Goal: Task Accomplishment & Management: Manage account settings

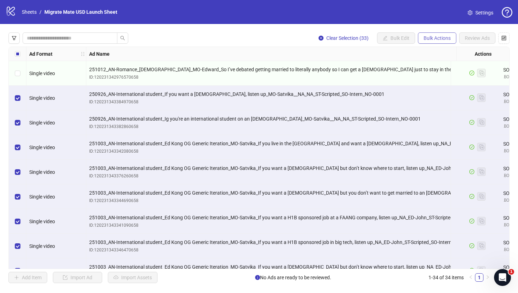
click at [447, 34] on button "Bulk Actions" at bounding box center [437, 37] width 38 height 11
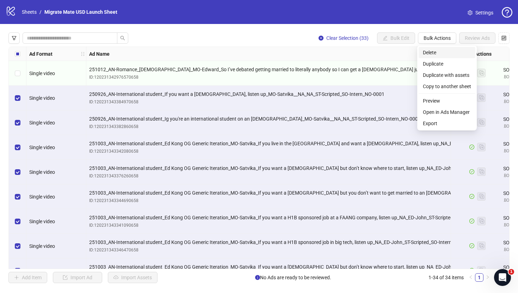
click at [447, 52] on span "Delete" at bounding box center [447, 53] width 48 height 8
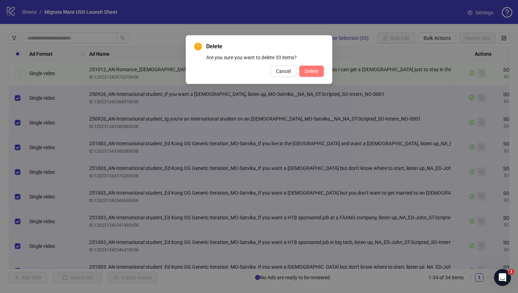
click at [319, 70] on button "Delete" at bounding box center [311, 71] width 25 height 11
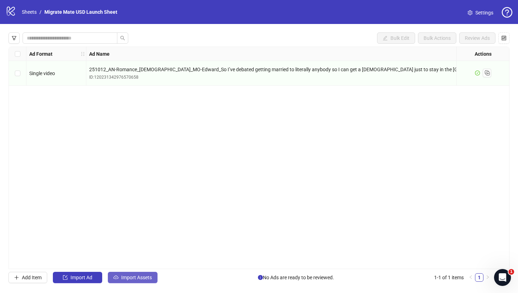
click at [135, 276] on span "Import Assets" at bounding box center [136, 277] width 31 height 6
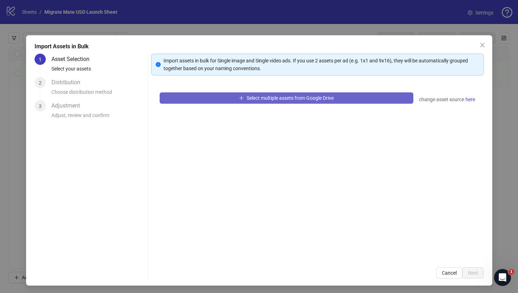
click at [303, 99] on span "Select multiple assets from Google Drive" at bounding box center [290, 98] width 87 height 6
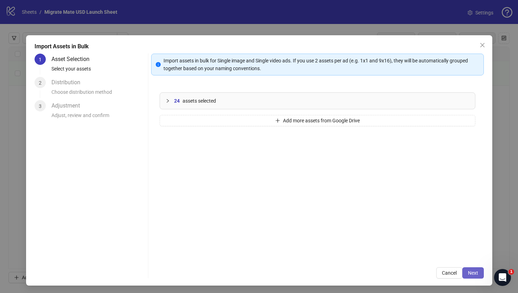
click at [469, 269] on button "Next" at bounding box center [472, 272] width 21 height 11
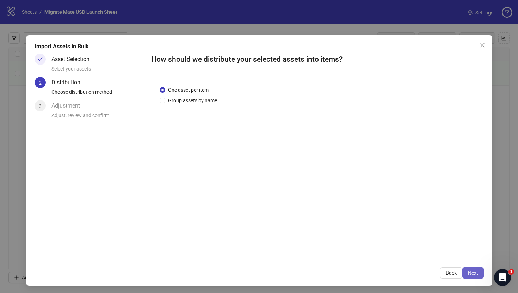
click at [473, 268] on button "Next" at bounding box center [472, 272] width 21 height 11
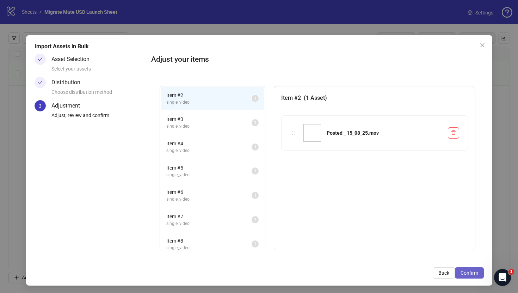
click at [468, 275] on span "Confirm" at bounding box center [469, 273] width 18 height 6
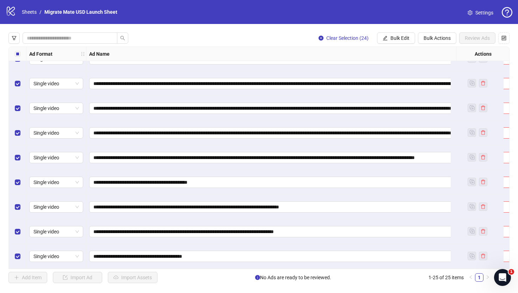
scroll to position [412, 0]
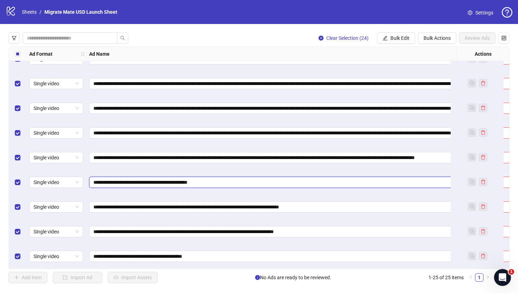
click at [305, 181] on input "**********" at bounding box center [287, 182] width 388 height 8
type input "**********"
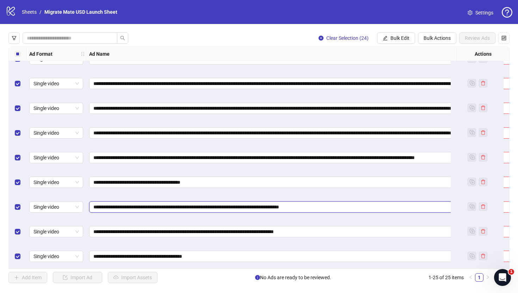
click at [348, 205] on input "**********" at bounding box center [287, 207] width 388 height 8
type input "**********"
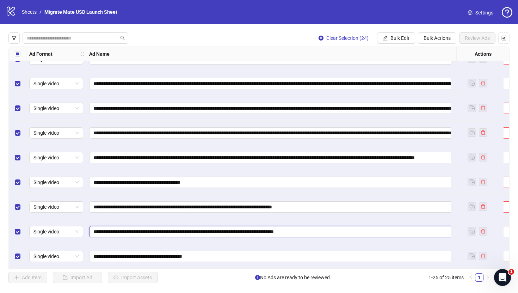
click at [343, 228] on input "**********" at bounding box center [287, 232] width 388 height 8
type input "**********"
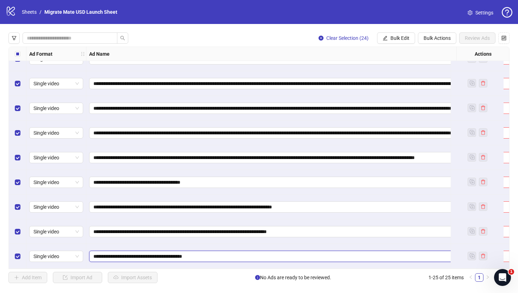
click at [215, 253] on input "**********" at bounding box center [287, 256] width 388 height 8
type input "**********"
click at [17, 57] on label "Select all rows" at bounding box center [18, 54] width 6 height 8
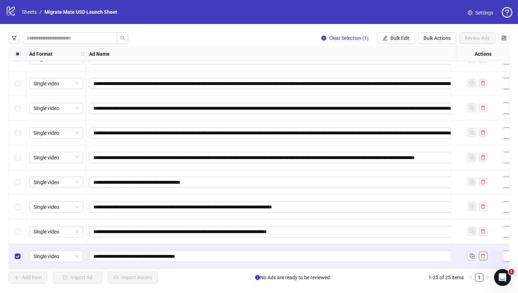
click at [486, 252] on button "button" at bounding box center [483, 256] width 8 height 8
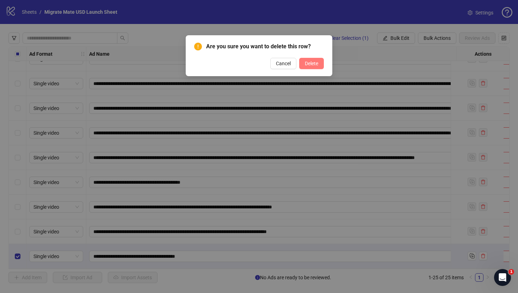
click at [313, 59] on button "Delete" at bounding box center [311, 63] width 25 height 11
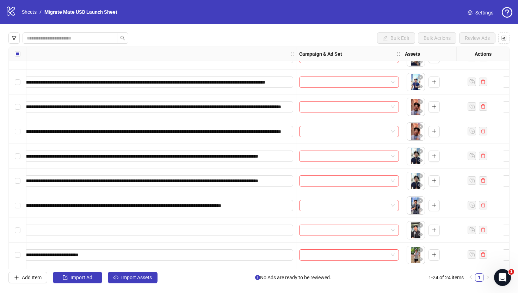
scroll to position [361, 198]
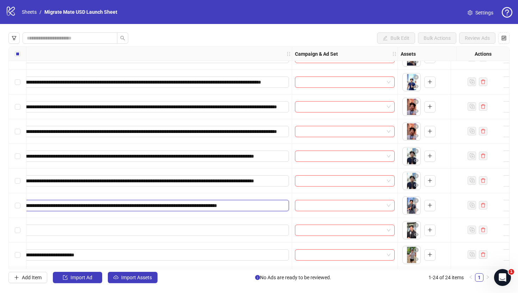
click at [277, 206] on input "**********" at bounding box center [90, 206] width 388 height 8
click at [250, 188] on div "**********" at bounding box center [90, 180] width 403 height 25
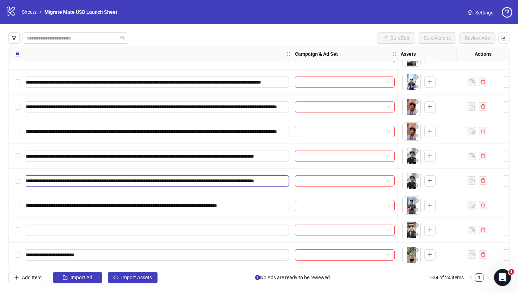
click at [248, 184] on input "**********" at bounding box center [90, 181] width 388 height 8
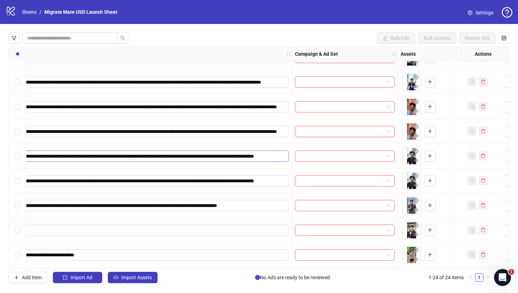
click at [258, 161] on span "**********" at bounding box center [89, 155] width 397 height 11
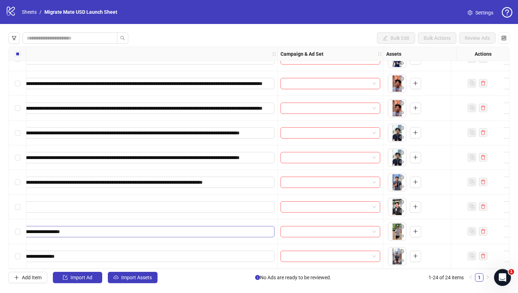
scroll to position [387, 234]
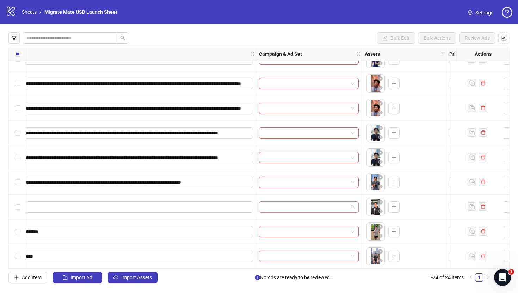
click at [351, 205] on span at bounding box center [308, 207] width 91 height 11
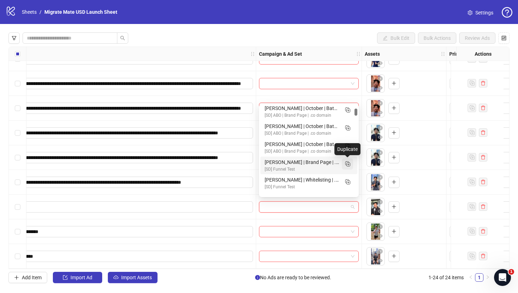
scroll to position [128, 0]
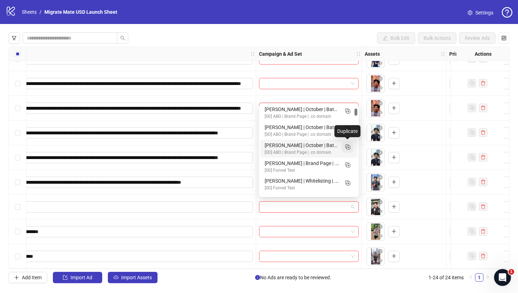
click at [350, 146] on icon "Duplicate" at bounding box center [347, 146] width 7 height 7
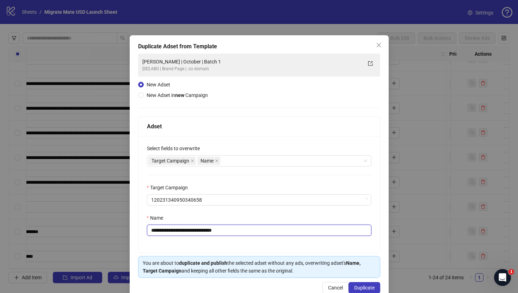
click at [182, 230] on input "**********" at bounding box center [259, 229] width 224 height 11
type input "**********"
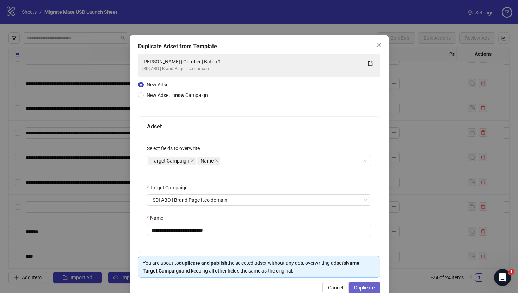
click at [359, 284] on button "Duplicate" at bounding box center [364, 287] width 32 height 11
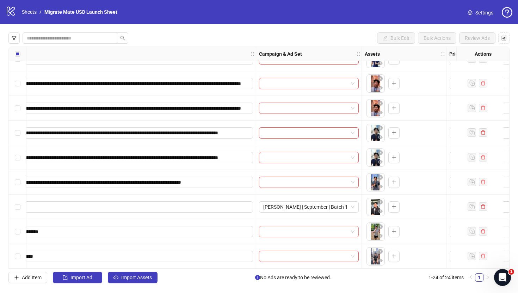
click at [305, 226] on input "search" at bounding box center [305, 231] width 85 height 11
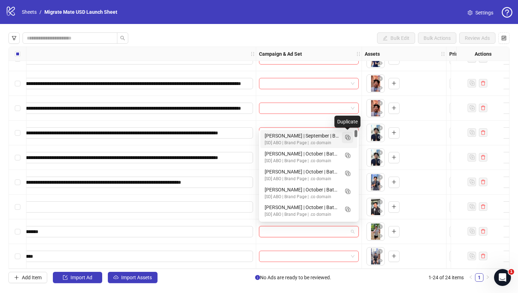
click at [347, 138] on icon "Duplicate" at bounding box center [347, 137] width 7 height 7
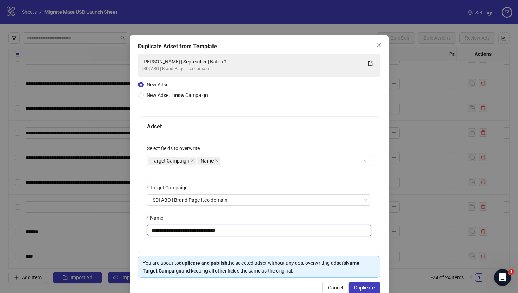
drag, startPoint x: 215, startPoint y: 228, endPoint x: 276, endPoint y: 236, distance: 61.7
click at [276, 234] on input "**********" at bounding box center [259, 229] width 224 height 11
type input "**********"
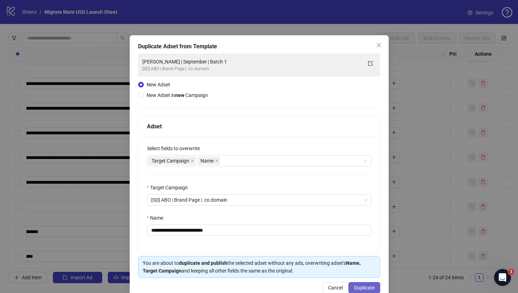
click at [364, 284] on button "Duplicate" at bounding box center [364, 287] width 32 height 11
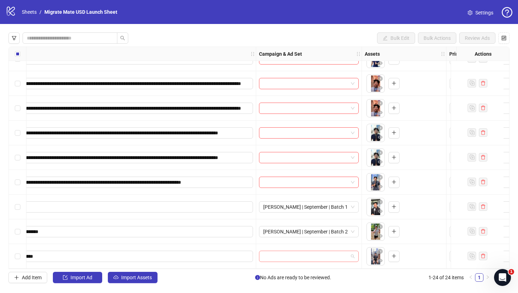
click at [354, 251] on span at bounding box center [308, 256] width 91 height 11
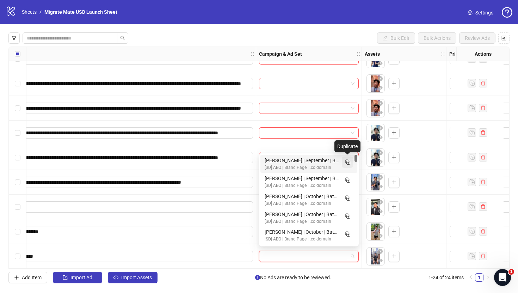
click at [351, 160] on icon "Duplicate" at bounding box center [347, 161] width 7 height 7
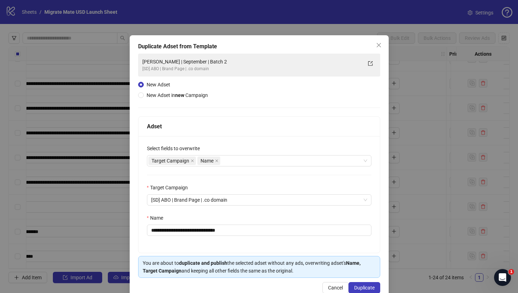
scroll to position [16, 0]
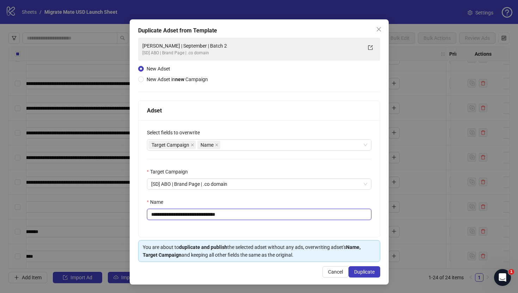
drag, startPoint x: 215, startPoint y: 215, endPoint x: 262, endPoint y: 216, distance: 47.6
click at [262, 216] on input "**********" at bounding box center [259, 214] width 224 height 11
type input "**********"
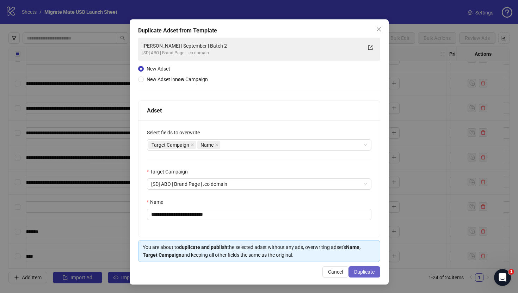
click at [359, 270] on span "Duplicate" at bounding box center [364, 272] width 20 height 6
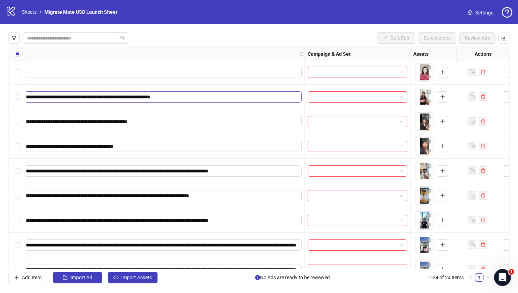
scroll to position [26, 0]
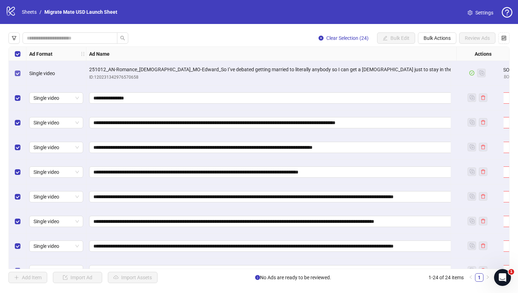
click at [19, 69] on label "Select row 1" at bounding box center [18, 73] width 6 height 8
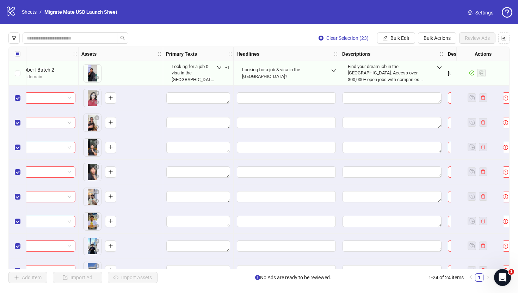
scroll to position [0, 519]
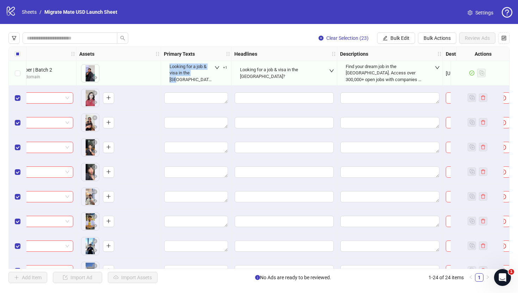
drag, startPoint x: 207, startPoint y: 75, endPoint x: 169, endPoint y: 68, distance: 38.9
click at [169, 68] on div "Looking for a job & visa in the [GEOGRAPHIC_DATA]?" at bounding box center [196, 73] width 59 height 28
copy div "Looking for a job & visa in the [GEOGRAPHIC_DATA]?"
click at [389, 38] on button "Bulk Edit" at bounding box center [396, 37] width 38 height 11
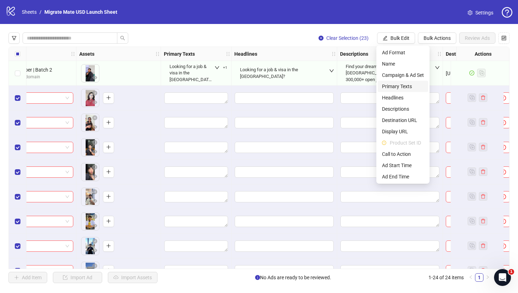
click at [409, 85] on span "Primary Texts" at bounding box center [403, 86] width 42 height 8
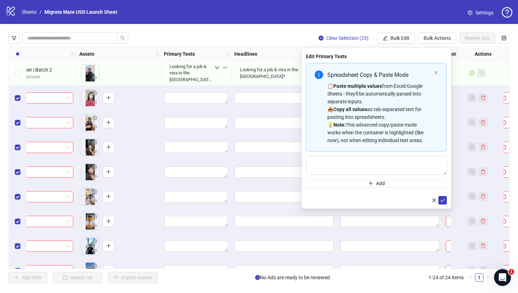
click at [375, 177] on div "Spreadsheet Copy & Paste Mode 📋 Paste multiple values from Excel/Google Sheets …" at bounding box center [376, 125] width 141 height 124
click at [375, 173] on textarea "Multi-text input container - paste or copy values" at bounding box center [376, 165] width 141 height 19
paste textarea "**********"
type textarea "**********"
click at [441, 198] on icon "check" at bounding box center [442, 200] width 5 height 5
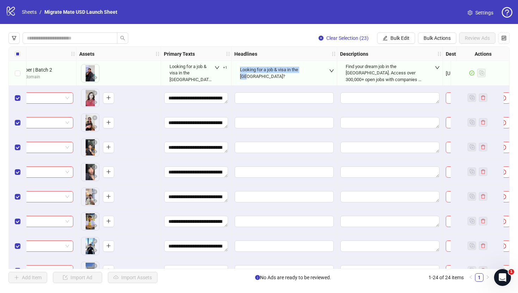
drag, startPoint x: 239, startPoint y: 73, endPoint x: 313, endPoint y: 73, distance: 73.6
click at [313, 73] on div "Looking for a job & visa in the [GEOGRAPHIC_DATA]?" at bounding box center [284, 72] width 94 height 21
copy div "Looking for a job & visa in the [GEOGRAPHIC_DATA]?"
click at [407, 36] on span "Bulk Edit" at bounding box center [399, 38] width 19 height 6
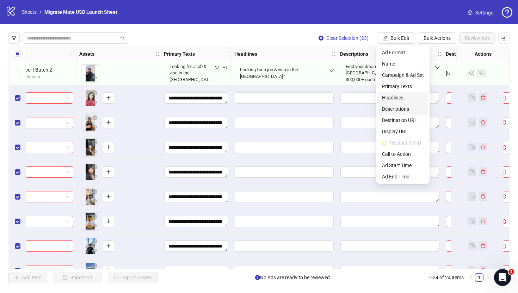
click at [403, 99] on span "Headlines" at bounding box center [403, 98] width 42 height 8
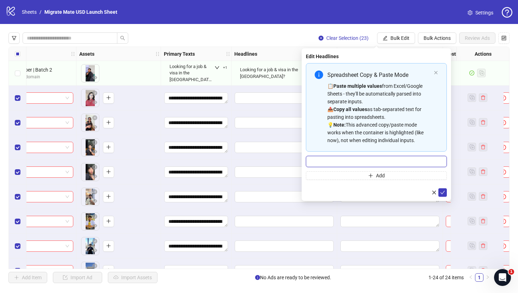
click at [385, 163] on input "Multi-input container - paste or copy values" at bounding box center [376, 161] width 141 height 11
paste input "**********"
type input "**********"
click at [447, 194] on div "**********" at bounding box center [376, 124] width 149 height 153
click at [444, 193] on icon "check" at bounding box center [442, 192] width 5 height 5
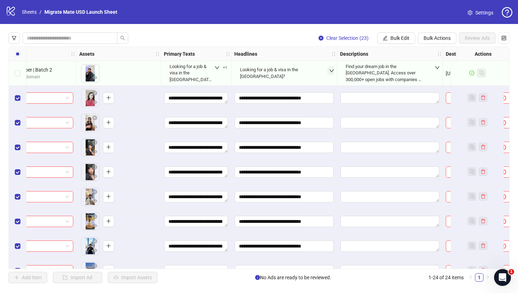
click at [333, 72] on icon "down" at bounding box center [331, 70] width 5 height 5
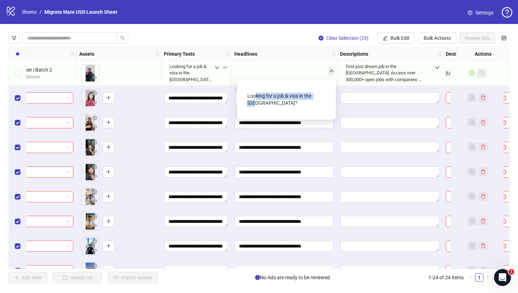
drag, startPoint x: 328, startPoint y: 96, endPoint x: 254, endPoint y: 94, distance: 73.3
click at [254, 94] on div "Looking for a job & visa in the [GEOGRAPHIC_DATA]?" at bounding box center [286, 99] width 87 height 29
click at [213, 72] on button "+1" at bounding box center [221, 67] width 18 height 8
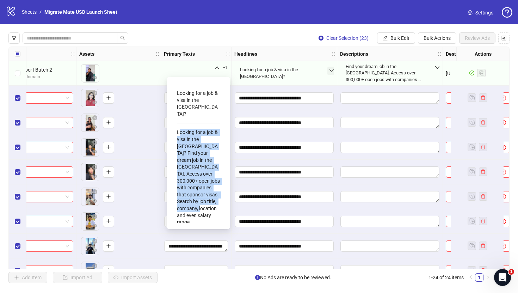
drag, startPoint x: 205, startPoint y: 195, endPoint x: 178, endPoint y: 120, distance: 79.3
click at [178, 126] on div "Looking for a job & visa in the [GEOGRAPHIC_DATA]? Find your dream job in the […" at bounding box center [198, 177] width 43 height 102
copy div "ooking for a job & visa in the [GEOGRAPHIC_DATA]? Find your dream job in the [G…"
click at [178, 126] on div "Looking for a job & visa in the [GEOGRAPHIC_DATA]? Find your dream job in the […" at bounding box center [198, 177] width 43 height 102
drag, startPoint x: 177, startPoint y: 119, endPoint x: 196, endPoint y: 205, distance: 87.7
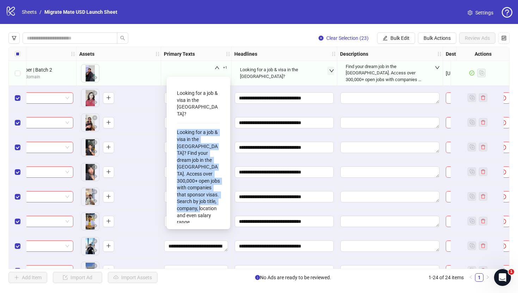
click at [196, 205] on div "Looking for a job & visa in the [GEOGRAPHIC_DATA]? Looking for a job & visa in …" at bounding box center [198, 152] width 52 height 141
copy div "Looking for a job & visa in the [GEOGRAPHIC_DATA]? Find your dream job in the […"
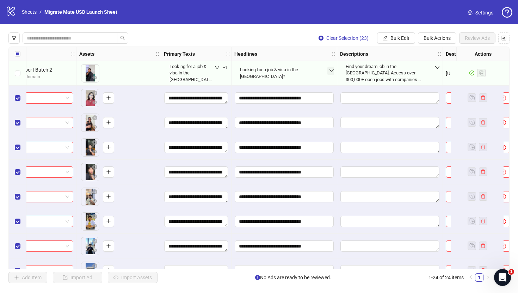
click at [388, 46] on div "**********" at bounding box center [259, 157] width 518 height 267
click at [392, 35] on span "Bulk Edit" at bounding box center [399, 38] width 19 height 6
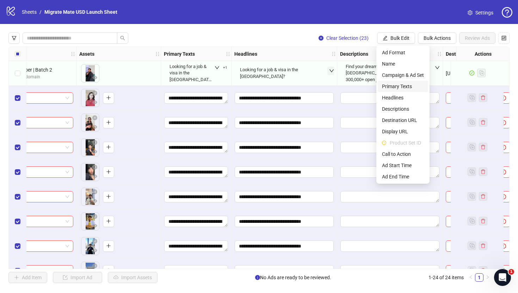
click at [405, 88] on span "Primary Texts" at bounding box center [403, 86] width 42 height 8
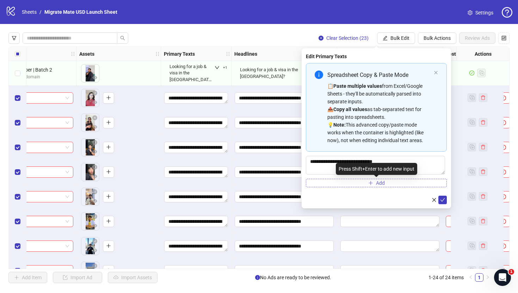
click at [383, 183] on span "Add" at bounding box center [380, 183] width 9 height 6
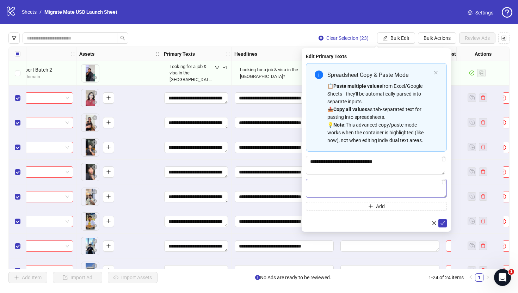
click at [395, 184] on textarea "Multi-text input container - paste or copy values" at bounding box center [376, 188] width 141 height 19
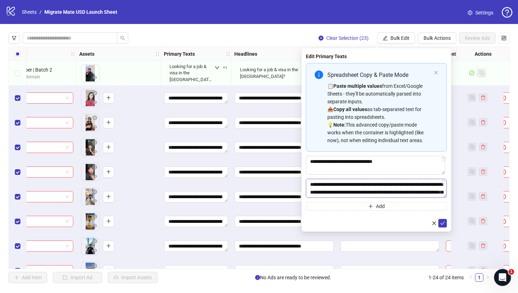
scroll to position [13, 0]
type textarea "**********"
click at [444, 224] on icon "check" at bounding box center [442, 223] width 5 height 5
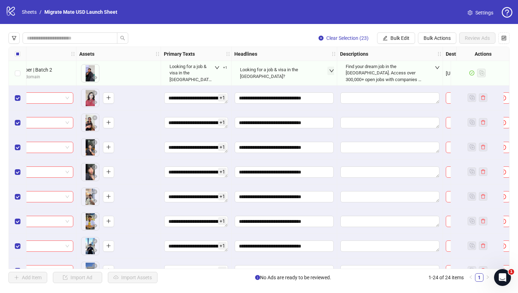
click at [301, 31] on div "**********" at bounding box center [259, 157] width 518 height 267
click at [439, 67] on icon "down" at bounding box center [437, 67] width 5 height 5
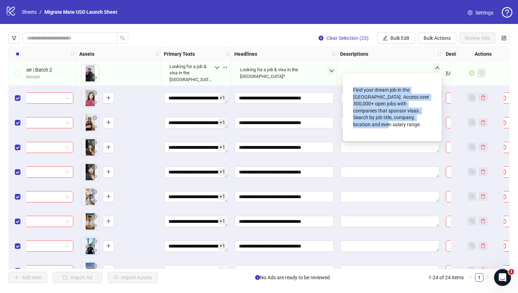
drag, startPoint x: 428, startPoint y: 118, endPoint x: 353, endPoint y: 89, distance: 81.0
click at [353, 89] on div "Find your dream job in the [GEOGRAPHIC_DATA]. Access over 300,000+ open jobs wi…" at bounding box center [392, 107] width 78 height 47
copy div "Find your dream job in the [GEOGRAPHIC_DATA]. Access over 300,000+ open jobs wi…"
click at [401, 40] on span "Bulk Edit" at bounding box center [399, 38] width 19 height 6
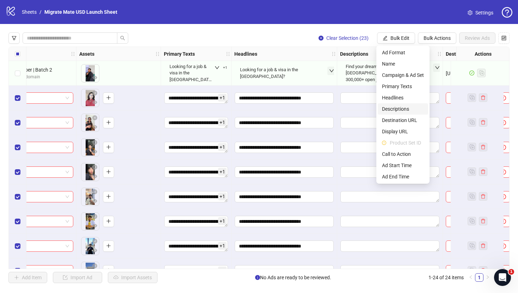
click at [403, 112] on span "Descriptions" at bounding box center [403, 109] width 42 height 8
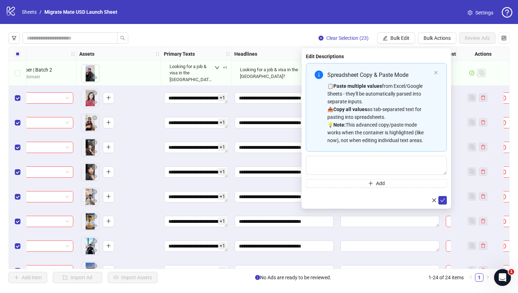
click at [380, 176] on div "Spreadsheet Copy & Paste Mode 📋 Paste multiple values from Excel/Google Sheets …" at bounding box center [376, 125] width 141 height 124
click at [386, 165] on textarea "Multi-text input container - paste or copy values" at bounding box center [376, 165] width 141 height 19
paste textarea "**********"
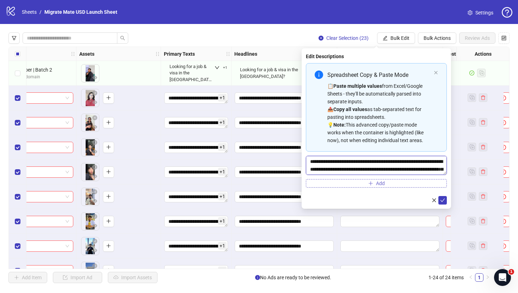
scroll to position [5, 0]
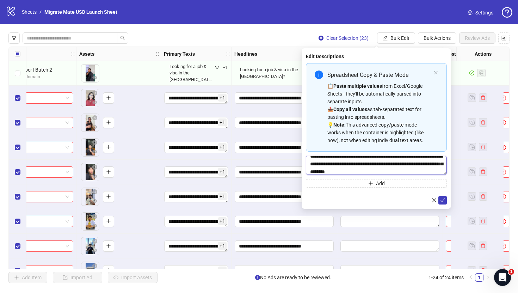
type textarea "**********"
click at [445, 194] on form "**********" at bounding box center [376, 133] width 141 height 141
click at [444, 198] on icon "check" at bounding box center [442, 200] width 5 height 5
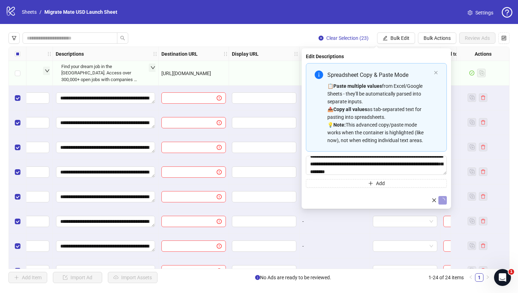
scroll to position [0, 804]
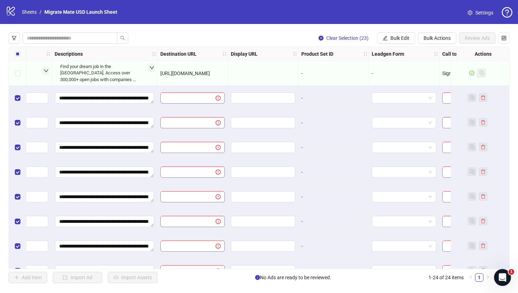
drag, startPoint x: 220, startPoint y: 76, endPoint x: 160, endPoint y: 74, distance: 59.9
click at [160, 74] on div "[URL][DOMAIN_NAME]" at bounding box center [192, 73] width 64 height 8
copy span "[URL][DOMAIN_NAME]"
click at [396, 38] on span "Bulk Edit" at bounding box center [399, 38] width 19 height 6
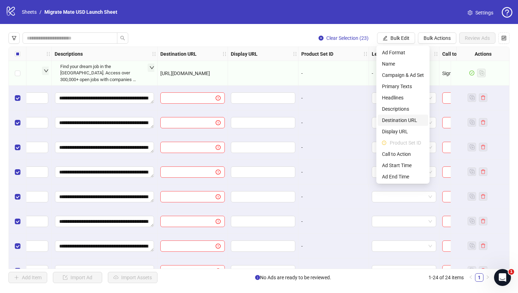
click at [415, 119] on span "Destination URL" at bounding box center [403, 120] width 42 height 8
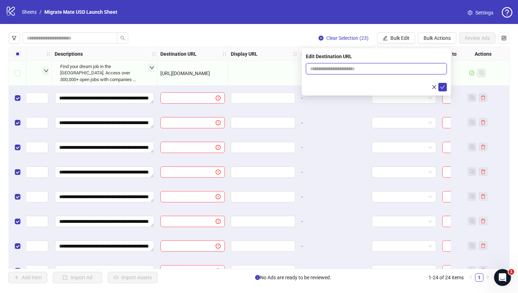
click at [422, 69] on input "text" at bounding box center [373, 69] width 127 height 8
paste input "**********"
type input "**********"
click at [444, 86] on icon "check" at bounding box center [442, 87] width 5 height 5
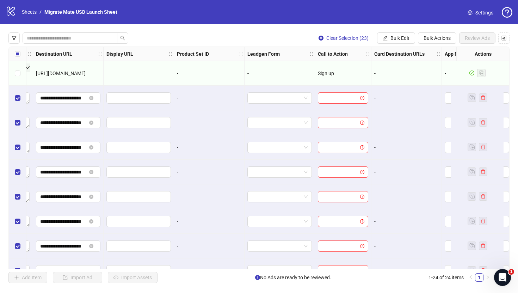
scroll to position [0, 974]
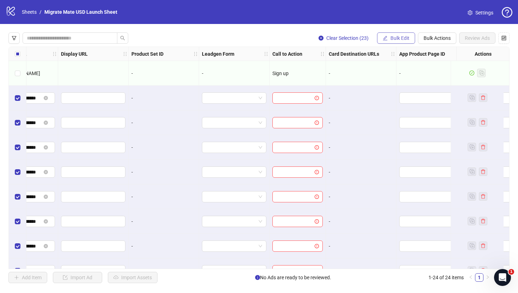
click at [385, 34] on button "Bulk Edit" at bounding box center [396, 37] width 38 height 11
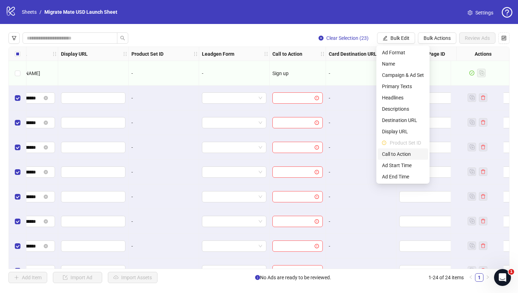
click at [403, 150] on span "Call to Action" at bounding box center [403, 154] width 42 height 8
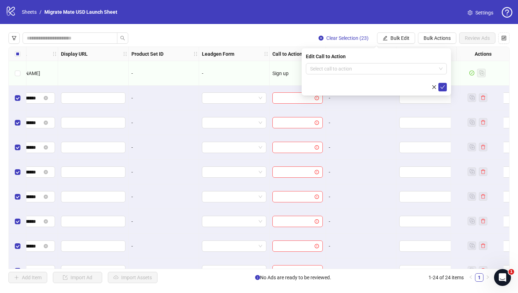
click at [401, 62] on div "Edit Call to Action Select call to action" at bounding box center [376, 71] width 149 height 47
click at [433, 68] on input "search" at bounding box center [373, 68] width 126 height 11
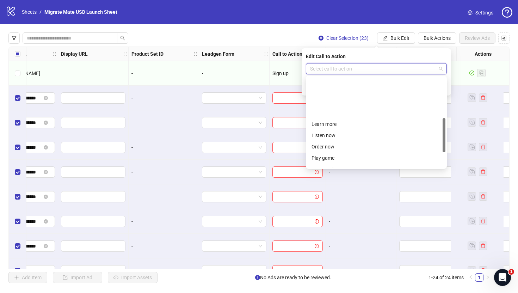
scroll to position [147, 0]
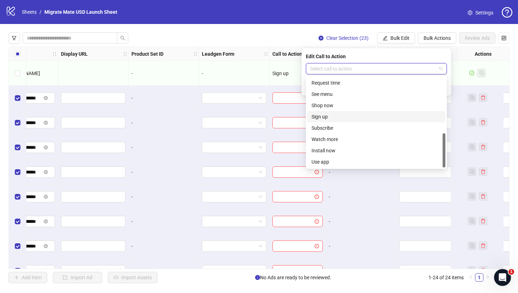
click at [381, 115] on div "Sign up" at bounding box center [376, 117] width 130 height 8
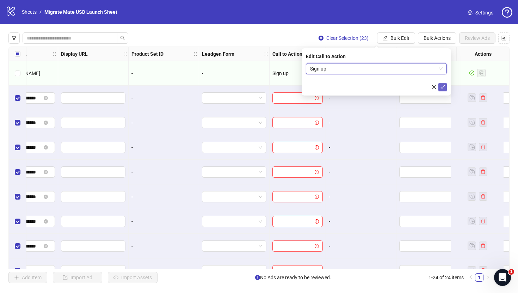
click at [442, 88] on icon "check" at bounding box center [442, 87] width 5 height 5
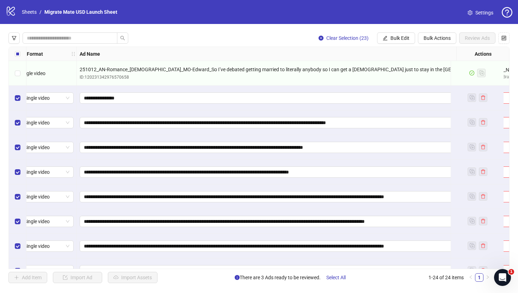
scroll to position [0, 0]
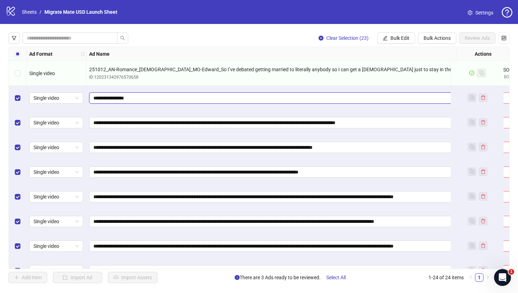
click at [137, 95] on input "**********" at bounding box center [287, 98] width 388 height 8
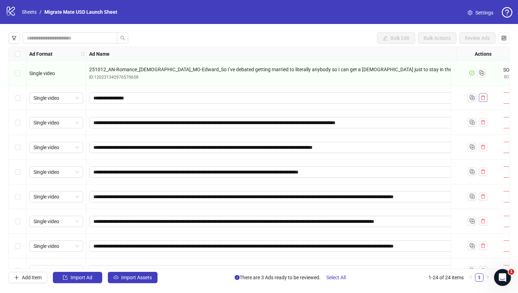
click at [483, 98] on icon "delete" at bounding box center [483, 97] width 5 height 5
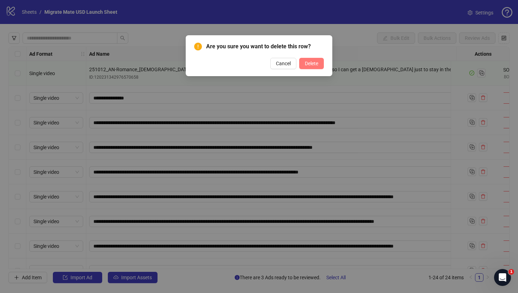
click at [311, 65] on span "Delete" at bounding box center [311, 64] width 13 height 6
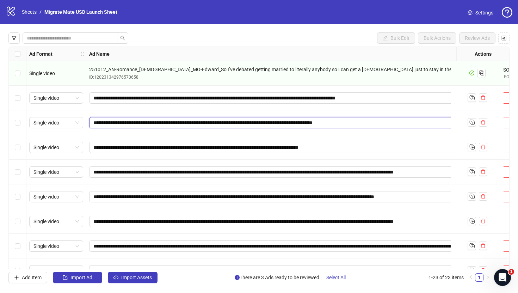
click at [269, 123] on input "**********" at bounding box center [287, 123] width 388 height 8
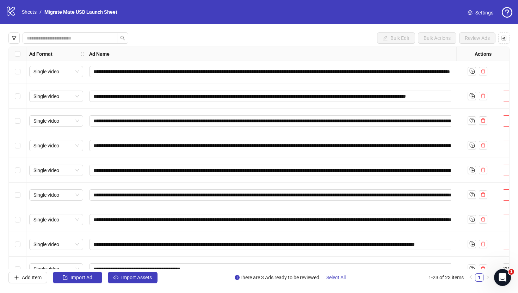
scroll to position [362, 0]
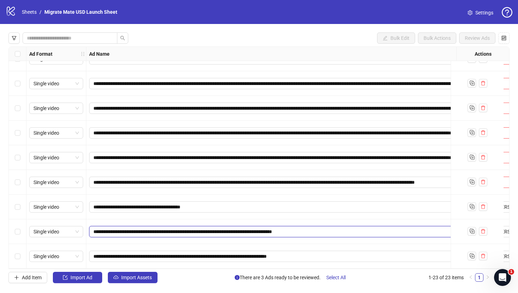
click at [179, 228] on input "**********" at bounding box center [287, 232] width 388 height 8
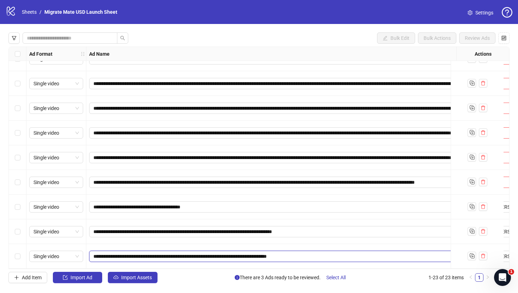
click at [169, 257] on input "**********" at bounding box center [287, 256] width 388 height 8
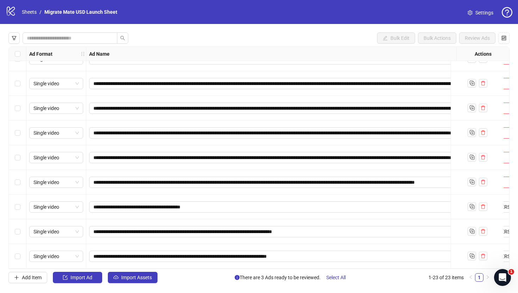
click at [227, 34] on div "Bulk Edit Bulk Actions Review Ads" at bounding box center [258, 37] width 501 height 11
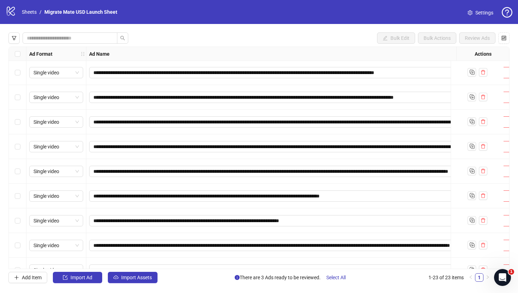
scroll to position [0, 0]
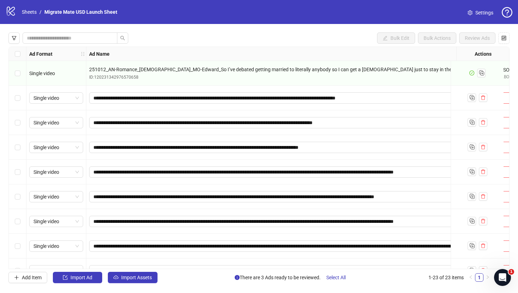
click at [21, 173] on div "Select row 5" at bounding box center [18, 172] width 18 height 25
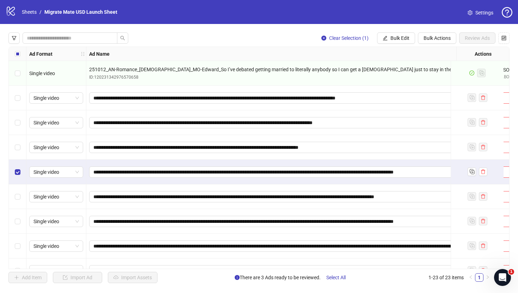
click at [21, 197] on div "Select row 6" at bounding box center [18, 196] width 18 height 25
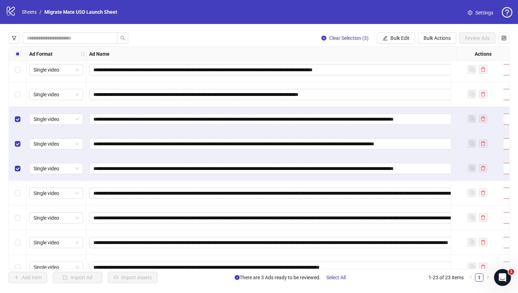
scroll to position [53, 0]
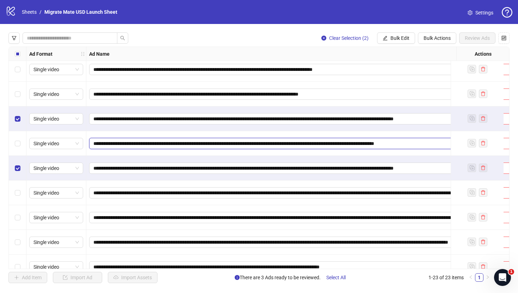
click at [125, 141] on input "**********" at bounding box center [287, 144] width 388 height 8
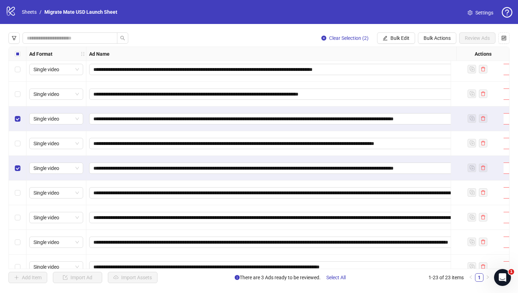
click at [21, 145] on div "Select row 6" at bounding box center [18, 143] width 18 height 25
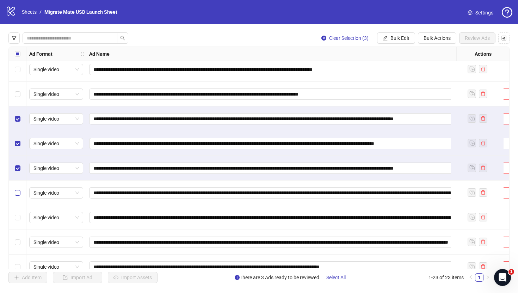
click at [18, 196] on label "Select row 8" at bounding box center [18, 193] width 6 height 8
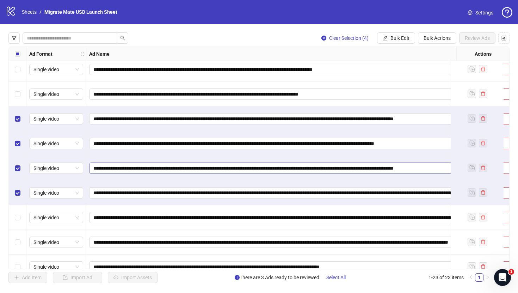
scroll to position [0, 2]
click at [456, 51] on div "Actions" at bounding box center [482, 54] width 53 height 14
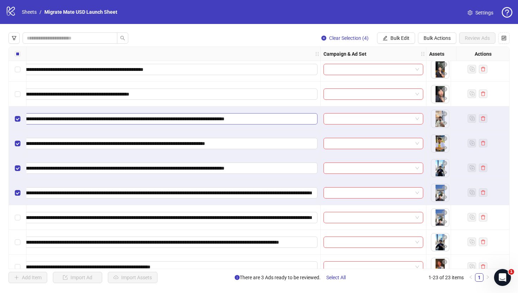
scroll to position [53, 174]
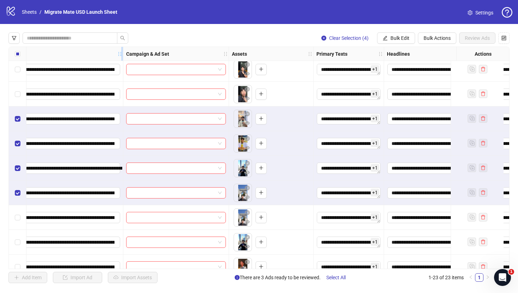
drag, startPoint x: 315, startPoint y: 51, endPoint x: 116, endPoint y: 53, distance: 198.7
click at [121, 53] on div "Resize Ad Name column" at bounding box center [122, 54] width 2 height 14
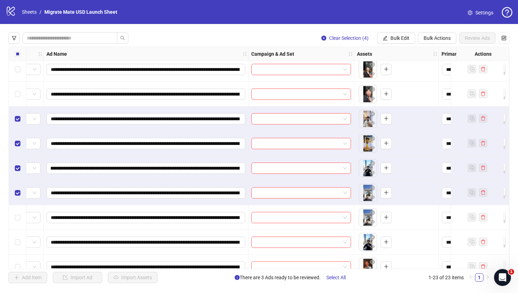
scroll to position [53, 0]
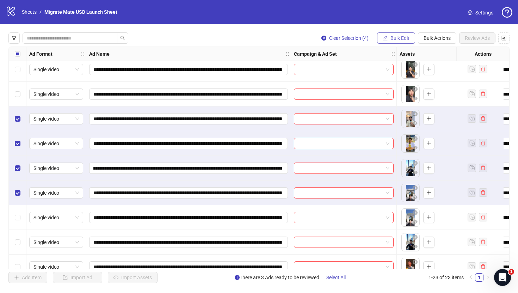
click at [410, 39] on button "Bulk Edit" at bounding box center [396, 37] width 38 height 11
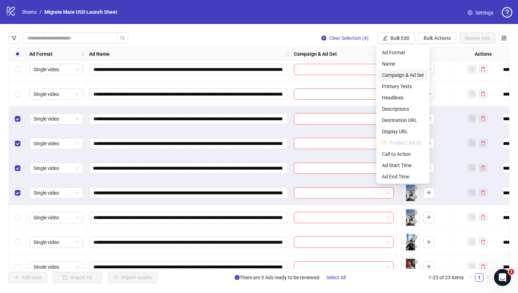
click at [417, 75] on span "Campaign & Ad Set" at bounding box center [403, 75] width 42 height 8
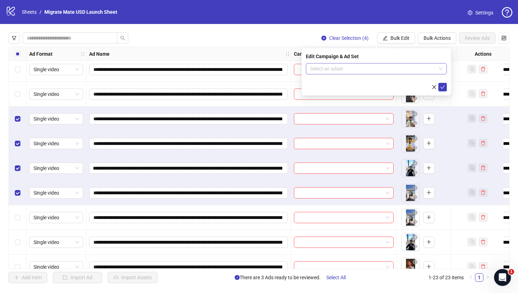
click at [441, 70] on span at bounding box center [376, 68] width 132 height 11
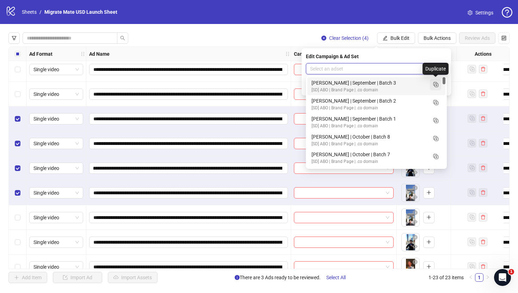
click at [436, 86] on rect "Duplicate" at bounding box center [435, 84] width 4 height 4
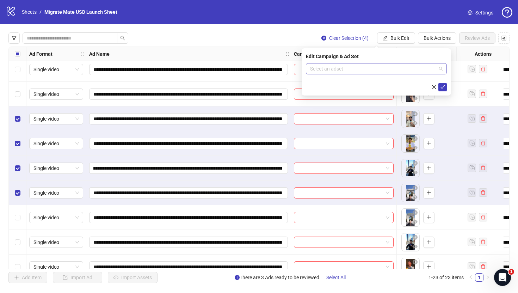
click at [444, 66] on div "Select an adset" at bounding box center [376, 68] width 141 height 11
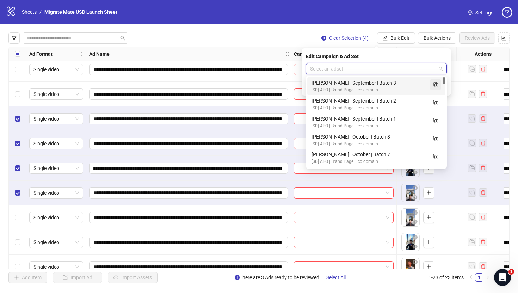
click at [436, 84] on icon "Duplicate" at bounding box center [435, 84] width 7 height 7
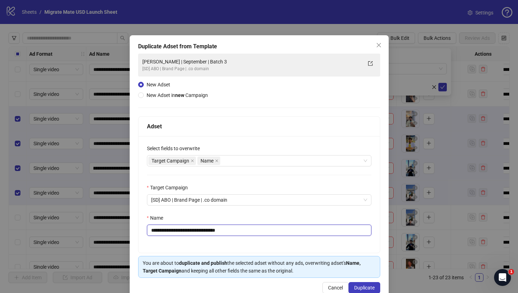
drag, startPoint x: 215, startPoint y: 229, endPoint x: 269, endPoint y: 230, distance: 55.0
click at [269, 230] on input "**********" at bounding box center [259, 229] width 224 height 11
type input "**********"
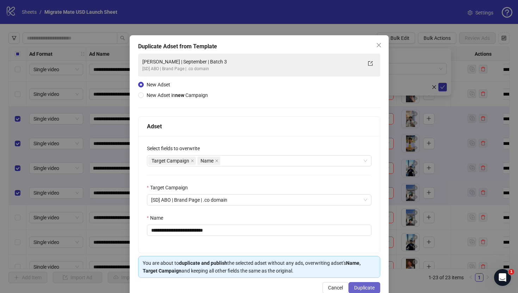
click at [365, 283] on button "Duplicate" at bounding box center [364, 287] width 32 height 11
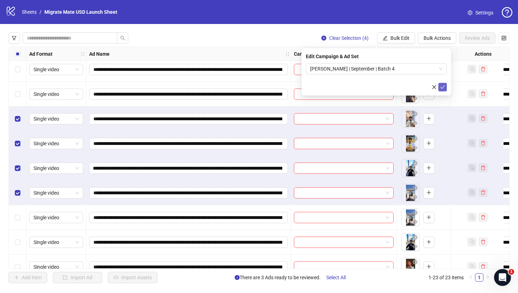
click at [445, 84] on button "submit" at bounding box center [442, 87] width 8 height 8
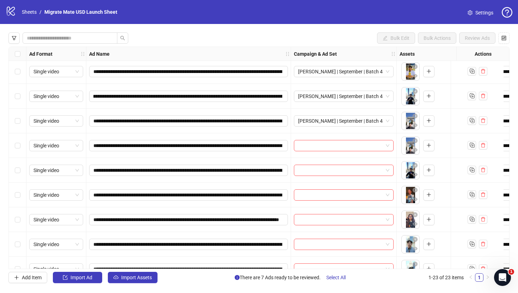
scroll to position [145, 0]
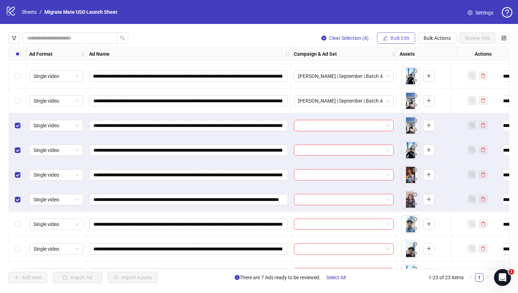
click at [405, 43] on button "Bulk Edit" at bounding box center [396, 37] width 38 height 11
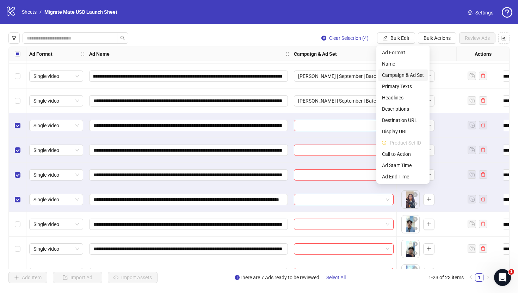
click at [417, 71] on li "Campaign & Ad Set" at bounding box center [403, 74] width 50 height 11
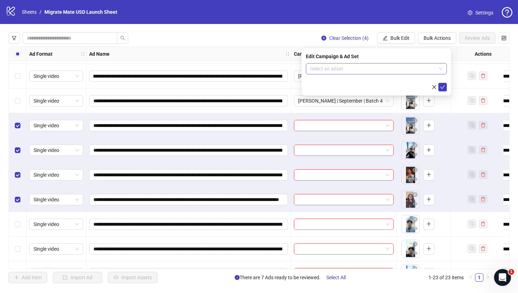
click at [440, 69] on span at bounding box center [376, 68] width 132 height 11
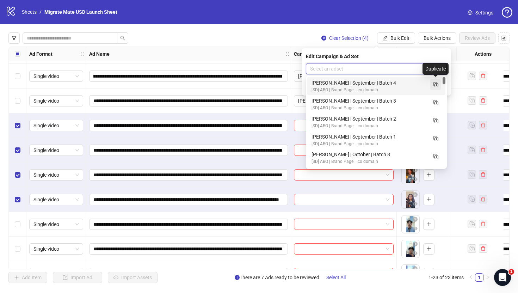
click at [436, 84] on icon "Duplicate" at bounding box center [435, 84] width 7 height 7
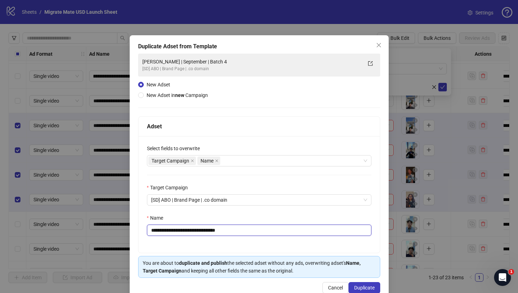
drag, startPoint x: 219, startPoint y: 233, endPoint x: 247, endPoint y: 233, distance: 27.8
click at [246, 233] on input "**********" at bounding box center [259, 229] width 224 height 11
type input "**********"
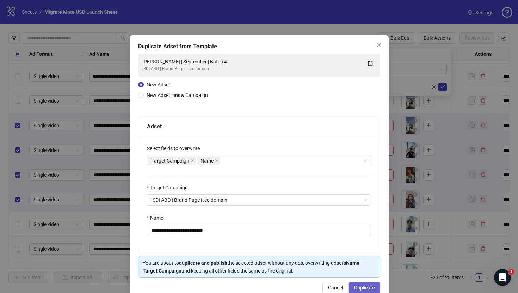
click at [365, 283] on button "Duplicate" at bounding box center [364, 287] width 32 height 11
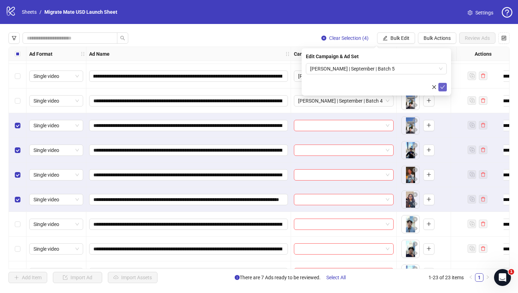
click at [443, 87] on icon "check" at bounding box center [442, 87] width 5 height 4
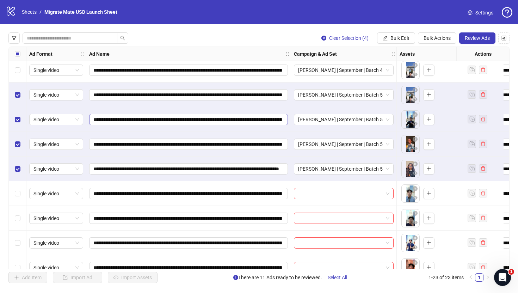
scroll to position [284, 0]
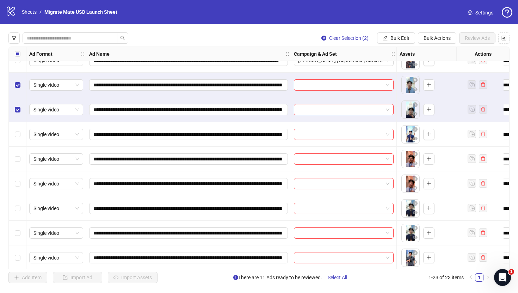
click at [18, 128] on div "Select row 15" at bounding box center [18, 134] width 18 height 25
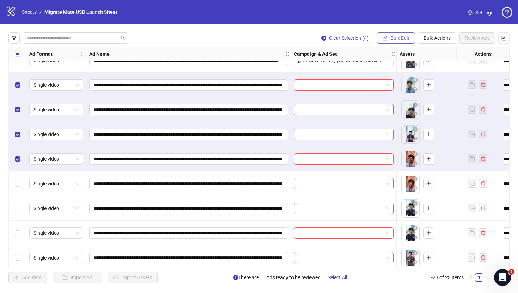
click at [387, 35] on button "Bulk Edit" at bounding box center [396, 37] width 38 height 11
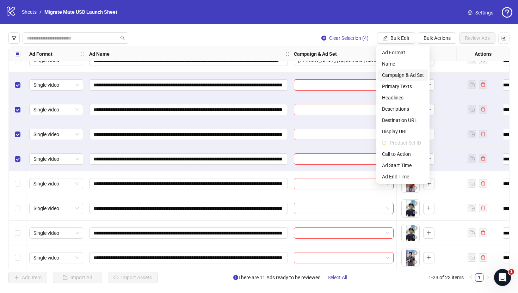
click at [415, 77] on span "Campaign & Ad Set" at bounding box center [403, 75] width 42 height 8
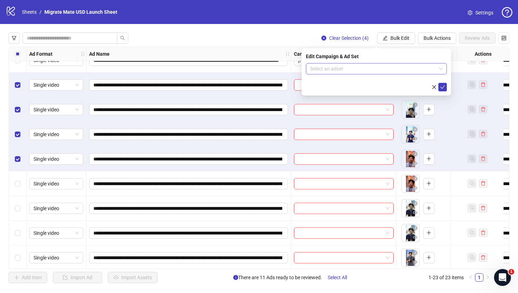
click at [438, 70] on span at bounding box center [376, 68] width 132 height 11
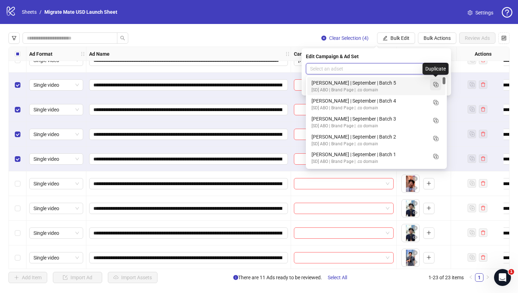
click at [436, 83] on icon "Duplicate" at bounding box center [435, 84] width 7 height 7
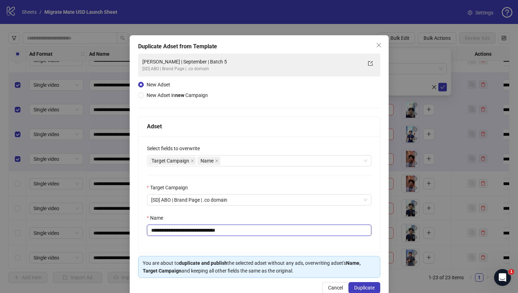
drag, startPoint x: 215, startPoint y: 231, endPoint x: 259, endPoint y: 231, distance: 43.7
click at [259, 231] on input "**********" at bounding box center [259, 229] width 224 height 11
type input "**********"
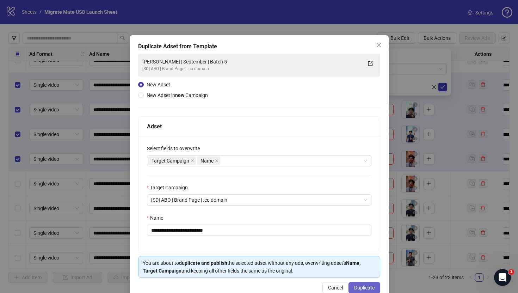
click at [360, 286] on span "Duplicate" at bounding box center [364, 288] width 20 height 6
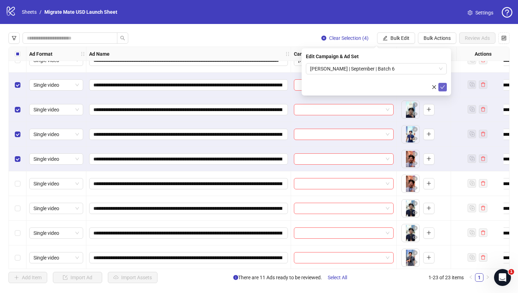
click at [441, 87] on icon "check" at bounding box center [442, 87] width 5 height 5
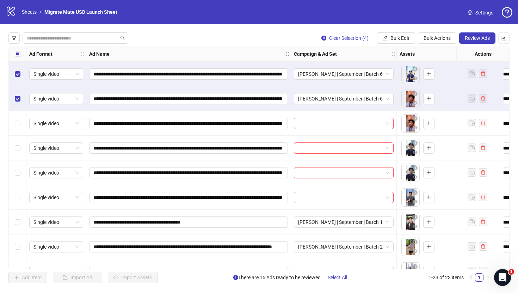
scroll to position [348, 0]
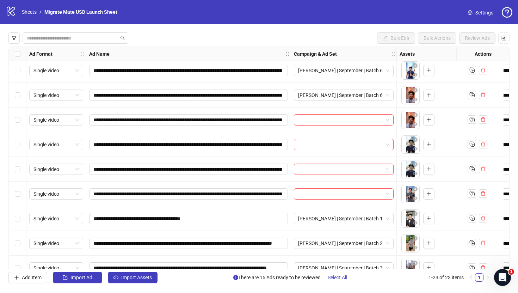
click at [21, 117] on div "Select row 17" at bounding box center [18, 119] width 18 height 25
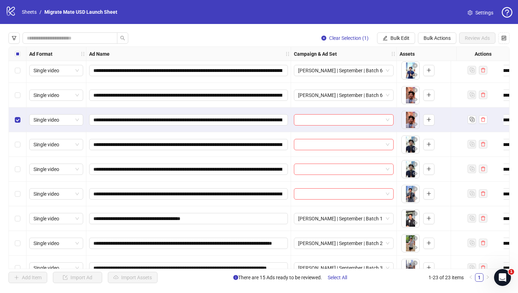
click at [21, 138] on div "Select row 18" at bounding box center [18, 144] width 18 height 25
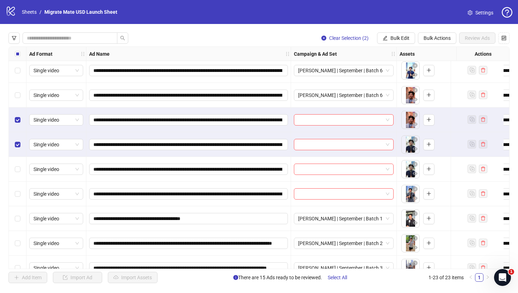
click at [20, 161] on div "Select row 19" at bounding box center [18, 169] width 18 height 25
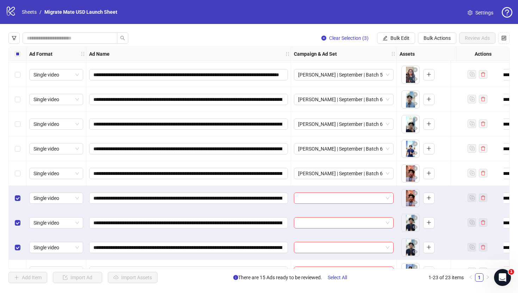
scroll to position [362, 0]
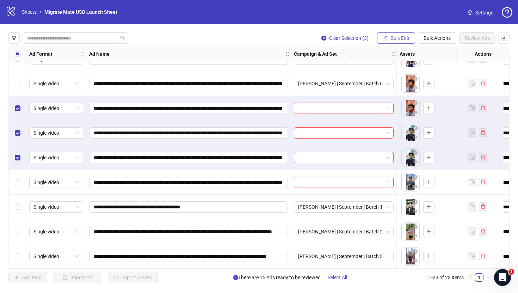
click at [398, 37] on span "Bulk Edit" at bounding box center [399, 38] width 19 height 6
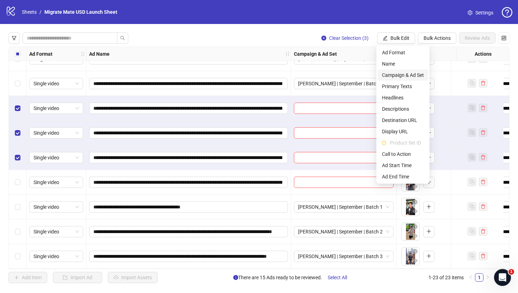
click at [410, 74] on span "Campaign & Ad Set" at bounding box center [403, 75] width 42 height 8
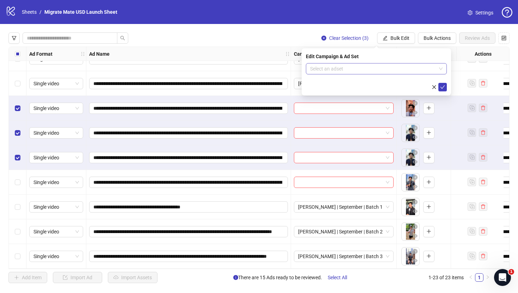
click at [436, 68] on span at bounding box center [376, 68] width 132 height 11
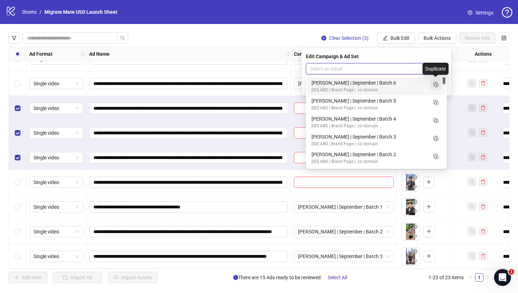
click at [434, 83] on icon "Duplicate" at bounding box center [435, 84] width 7 height 7
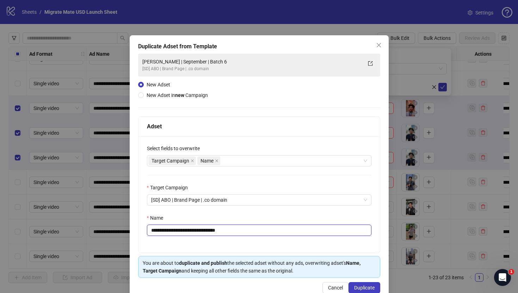
drag, startPoint x: 215, startPoint y: 230, endPoint x: 264, endPoint y: 235, distance: 49.2
click at [264, 235] on input "**********" at bounding box center [259, 229] width 224 height 11
type input "**********"
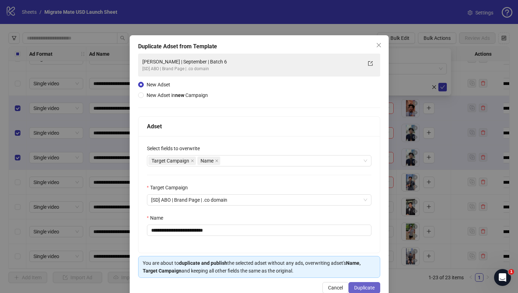
click at [364, 285] on span "Duplicate" at bounding box center [364, 288] width 20 height 6
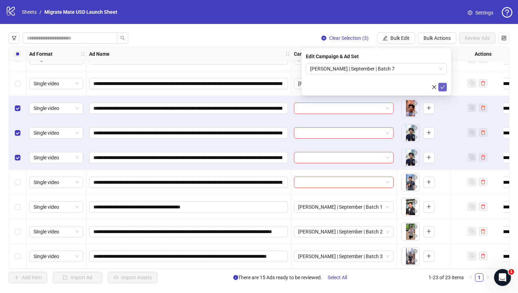
click at [444, 89] on icon "check" at bounding box center [442, 87] width 5 height 5
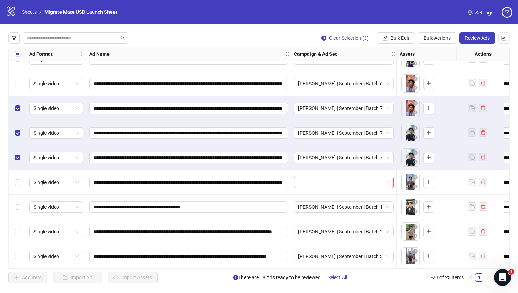
scroll to position [318, 0]
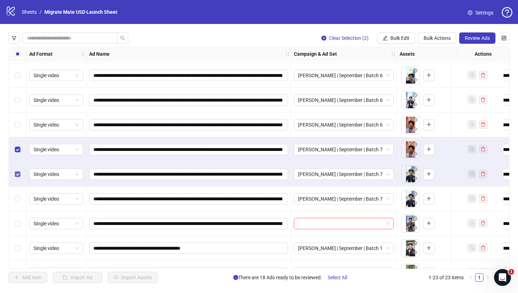
click at [17, 176] on label "Select row 18" at bounding box center [18, 174] width 6 height 8
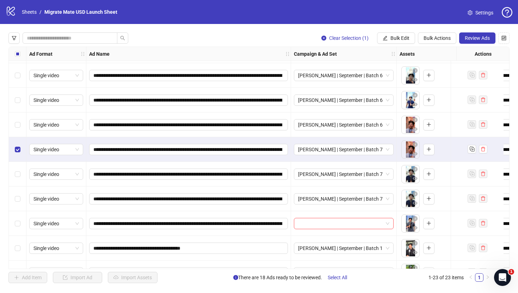
click at [20, 146] on div "Select row 17" at bounding box center [18, 149] width 18 height 25
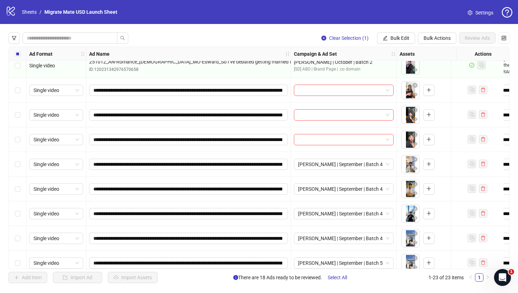
scroll to position [0, 0]
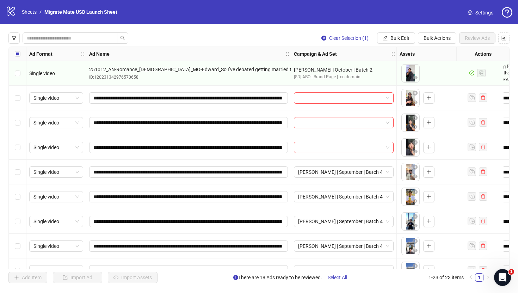
click at [21, 146] on div "Select row 4" at bounding box center [18, 147] width 18 height 25
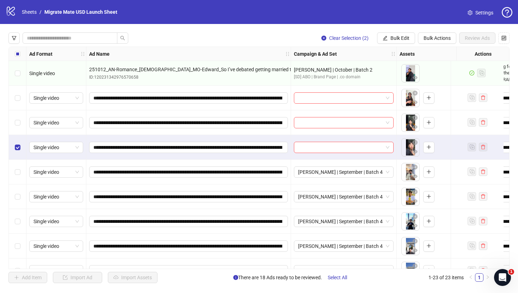
click at [21, 128] on div "Select row 3" at bounding box center [18, 122] width 18 height 25
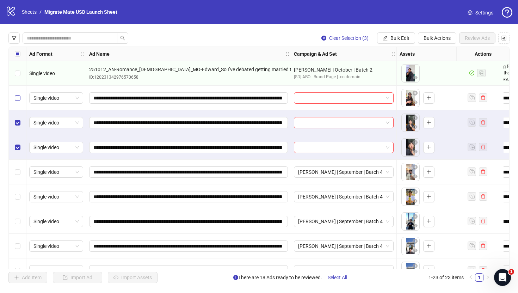
click at [18, 94] on label "Select row 2" at bounding box center [18, 98] width 6 height 8
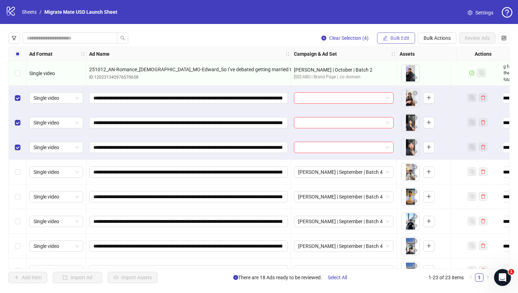
click at [408, 37] on span "Bulk Edit" at bounding box center [399, 38] width 19 height 6
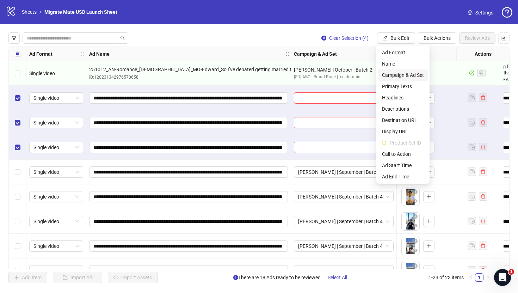
click at [413, 78] on span "Campaign & Ad Set" at bounding box center [403, 75] width 42 height 8
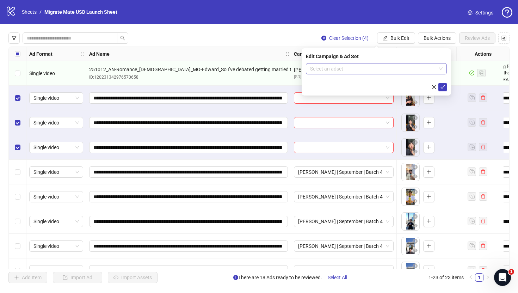
click at [439, 71] on span at bounding box center [376, 68] width 132 height 11
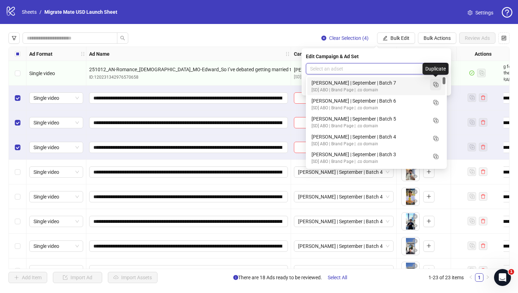
click at [435, 83] on icon "Duplicate" at bounding box center [435, 84] width 7 height 7
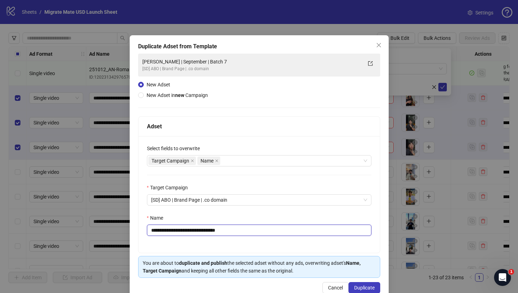
drag, startPoint x: 215, startPoint y: 231, endPoint x: 238, endPoint y: 231, distance: 23.3
click at [238, 231] on input "**********" at bounding box center [259, 229] width 224 height 11
type input "**********"
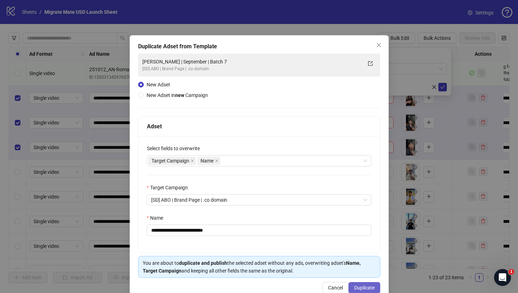
click at [366, 285] on span "Duplicate" at bounding box center [364, 288] width 20 height 6
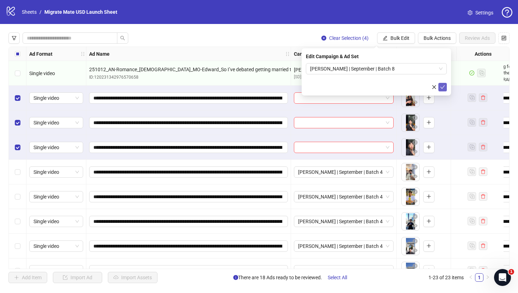
click at [446, 87] on button "submit" at bounding box center [442, 87] width 8 height 8
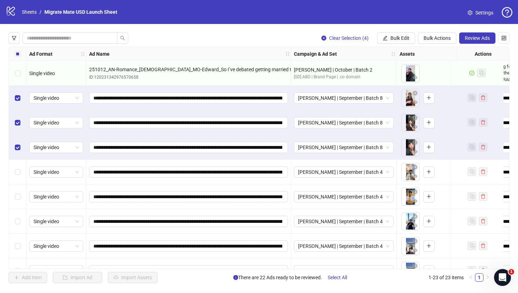
click at [283, 38] on div "Clear Selection (4) Bulk Edit Bulk Actions Review Ads" at bounding box center [258, 37] width 501 height 11
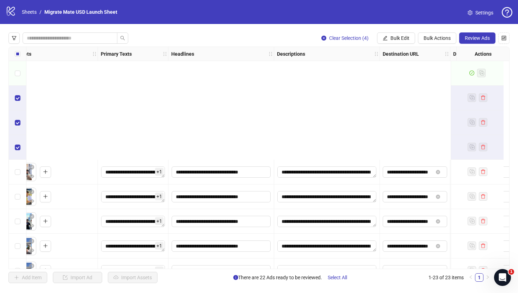
scroll to position [362, 383]
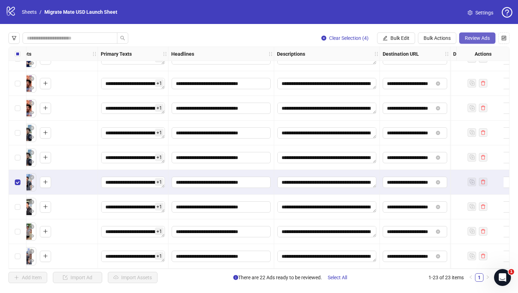
click at [478, 38] on span "Review Ads" at bounding box center [477, 38] width 25 height 6
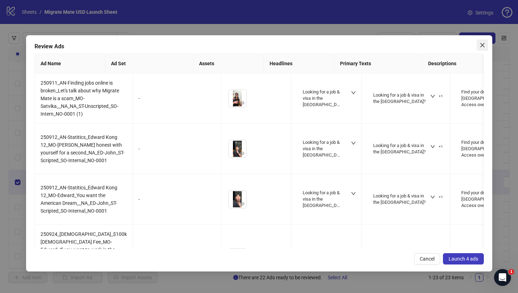
click at [485, 45] on span "Close" at bounding box center [482, 45] width 11 height 6
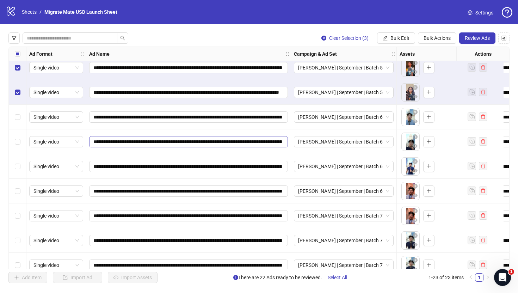
scroll to position [241, 0]
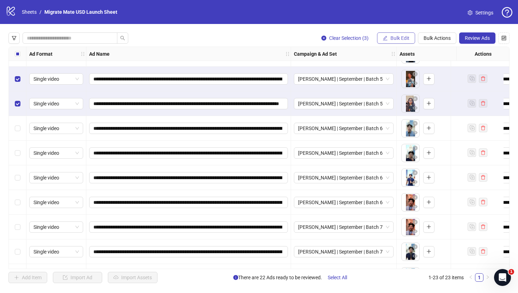
click at [386, 43] on button "Bulk Edit" at bounding box center [396, 37] width 38 height 11
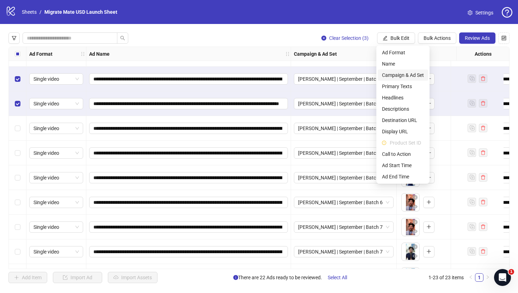
click at [416, 78] on span "Campaign & Ad Set" at bounding box center [403, 75] width 42 height 8
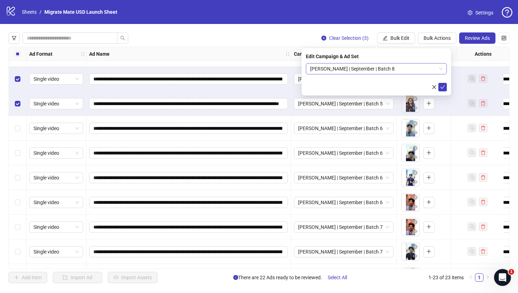
click at [442, 68] on div "[PERSON_NAME] | September | Batch 8" at bounding box center [376, 68] width 141 height 11
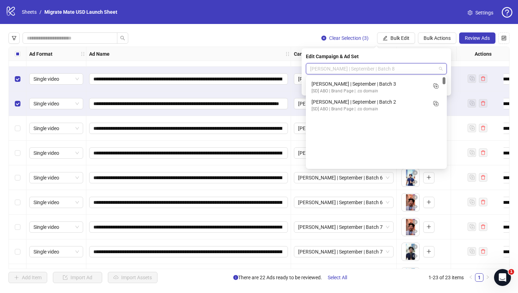
scroll to position [0, 0]
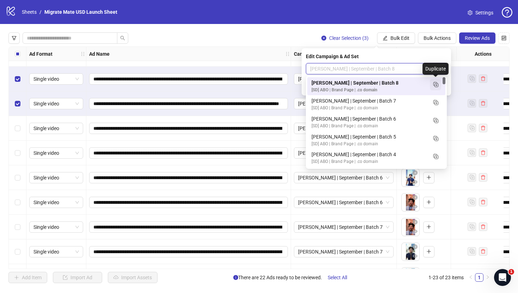
click at [438, 84] on icon "Duplicate" at bounding box center [435, 84] width 7 height 7
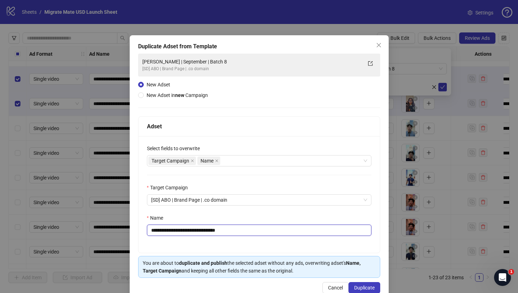
drag, startPoint x: 169, startPoint y: 231, endPoint x: 125, endPoint y: 227, distance: 44.2
click at [125, 228] on div "**********" at bounding box center [259, 146] width 518 height 293
type input "**********"
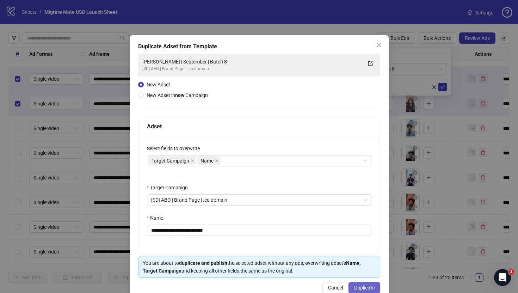
click at [372, 285] on span "Duplicate" at bounding box center [364, 288] width 20 height 6
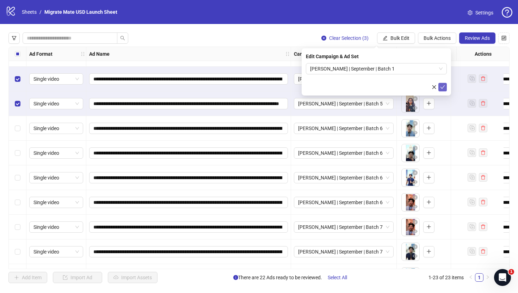
click at [444, 87] on icon "check" at bounding box center [442, 87] width 5 height 5
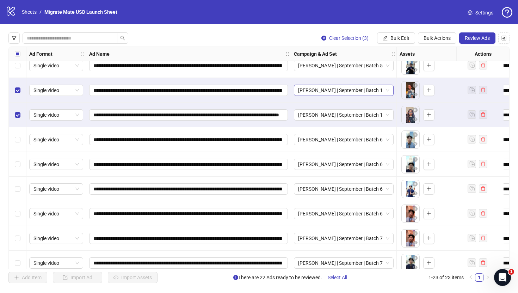
scroll to position [237, 0]
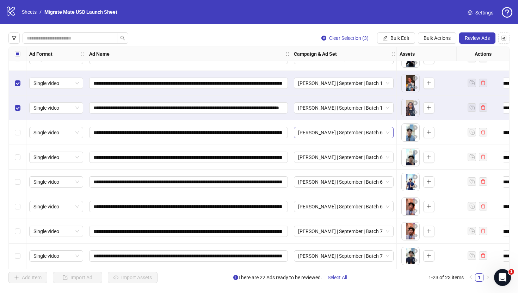
click at [385, 135] on span "[PERSON_NAME] | September | Batch 6" at bounding box center [343, 132] width 91 height 11
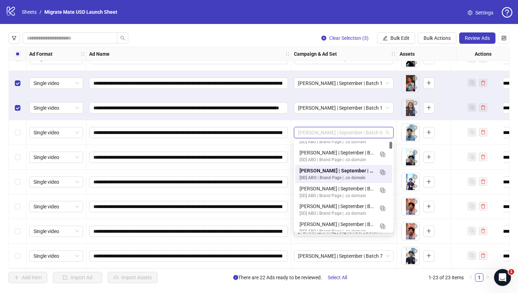
scroll to position [30, 0]
click at [293, 36] on div "Clear Selection (3) Bulk Edit Bulk Actions Review Ads" at bounding box center [258, 37] width 501 height 11
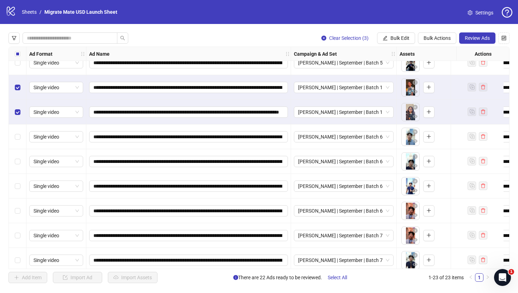
scroll to position [233, 0]
click at [319, 137] on span "[PERSON_NAME] | September | Batch 6" at bounding box center [343, 136] width 91 height 11
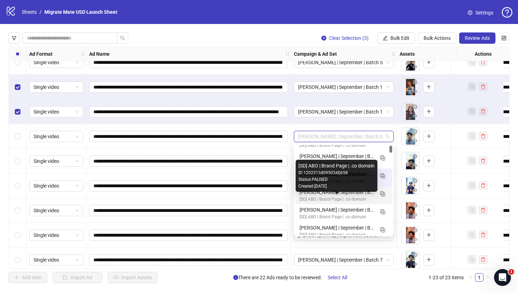
click at [337, 202] on div "[SD] ABO | Brand Page | .co domain" at bounding box center [336, 199] width 74 height 7
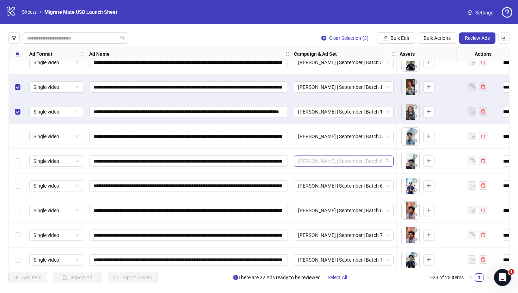
click at [358, 162] on span "[PERSON_NAME] | September | Batch 6" at bounding box center [343, 161] width 91 height 11
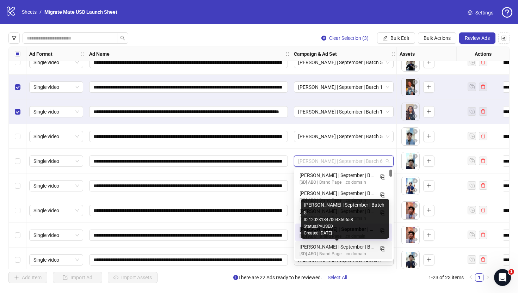
click at [341, 248] on div "[PERSON_NAME] | September | Batch 5" at bounding box center [336, 247] width 74 height 8
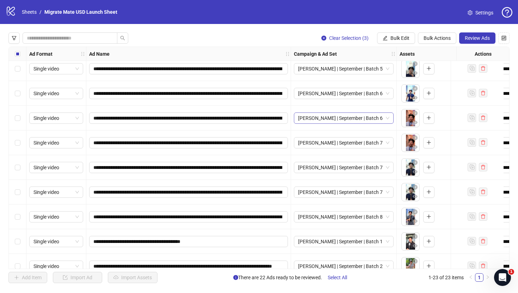
scroll to position [316, 0]
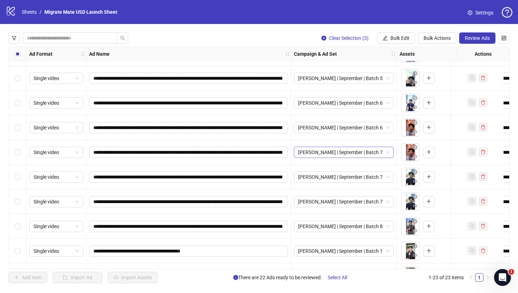
click at [337, 150] on span "[PERSON_NAME] | September | Batch 7" at bounding box center [343, 152] width 91 height 11
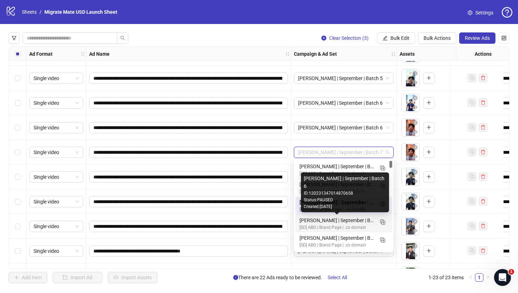
click at [340, 222] on div "[PERSON_NAME] | September | Batch 6" at bounding box center [336, 220] width 74 height 8
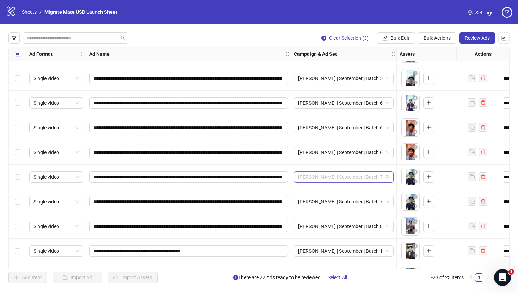
click at [348, 177] on span "[PERSON_NAME] | September | Batch 7" at bounding box center [343, 177] width 91 height 11
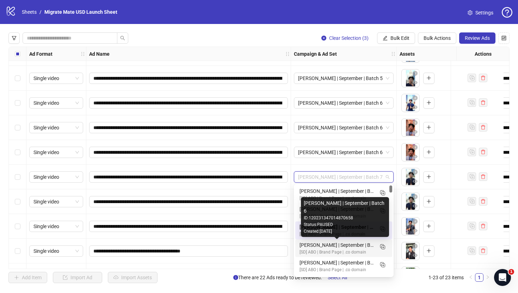
click at [348, 246] on div "[PERSON_NAME] | September | Batch 6" at bounding box center [336, 245] width 74 height 8
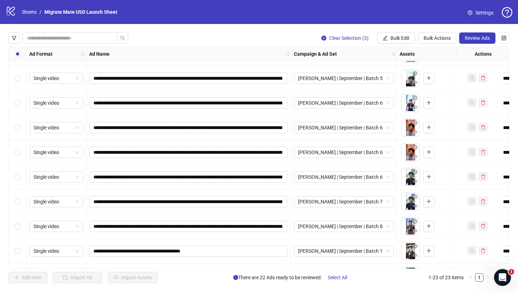
click at [266, 41] on div "Clear Selection (3) Bulk Edit Bulk Actions Review Ads" at bounding box center [258, 37] width 501 height 11
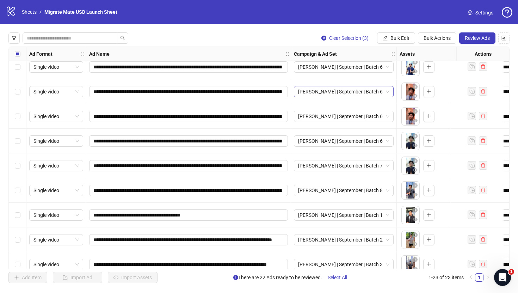
scroll to position [362, 0]
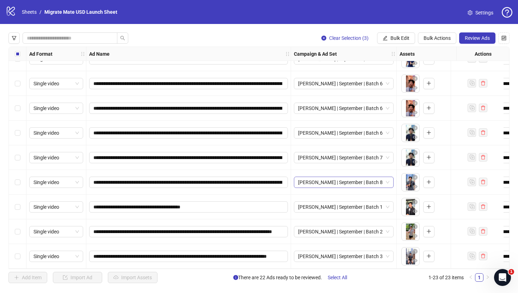
click at [340, 182] on span "[PERSON_NAME] | September | Batch 8" at bounding box center [343, 182] width 91 height 11
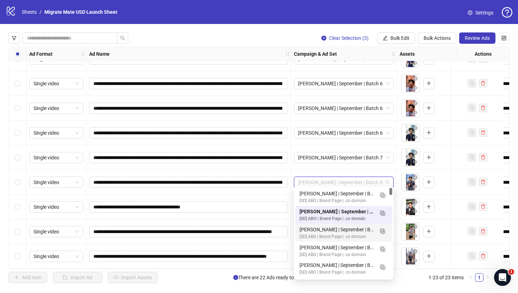
click at [341, 236] on div "[SD] ABO | Brand Page | .co domain" at bounding box center [336, 236] width 74 height 7
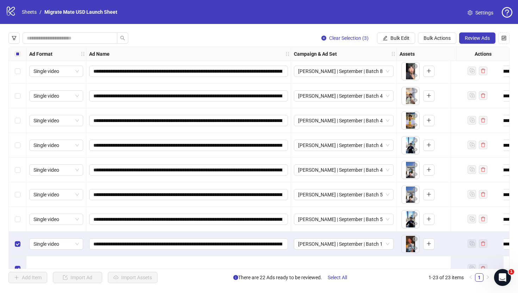
scroll to position [0, 0]
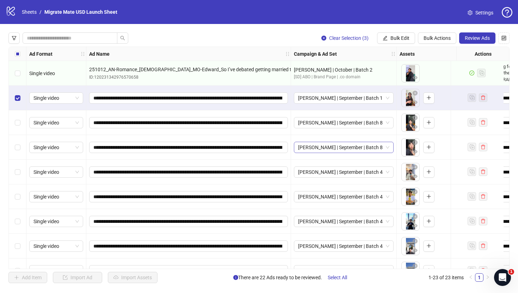
click at [324, 147] on span "[PERSON_NAME] | September | Batch 8" at bounding box center [343, 147] width 91 height 11
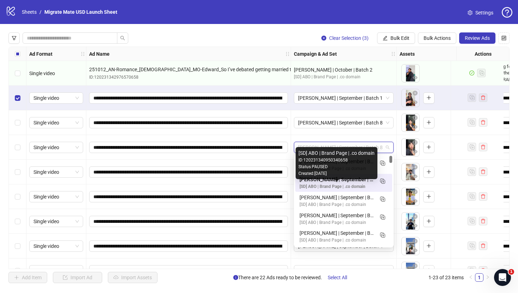
click at [333, 198] on div "[PERSON_NAME] | September | Batch 7" at bounding box center [336, 197] width 74 height 8
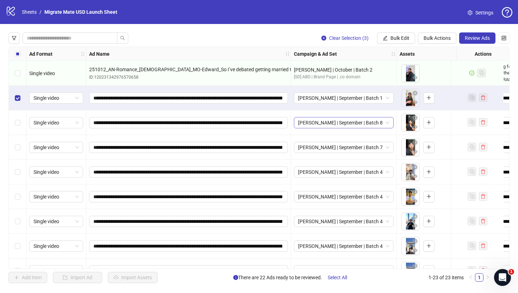
click at [338, 123] on span "[PERSON_NAME] | September | Batch 8" at bounding box center [343, 122] width 91 height 11
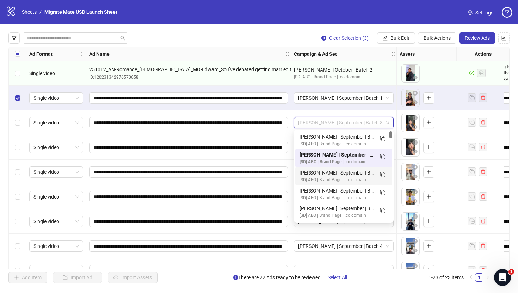
click at [339, 174] on div "[PERSON_NAME] | September | Batch 7" at bounding box center [336, 173] width 74 height 8
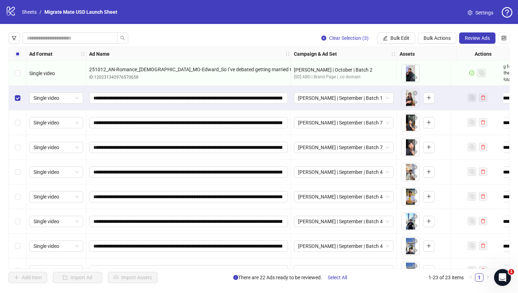
click at [260, 39] on div "Clear Selection (3) Bulk Edit Bulk Actions Review Ads" at bounding box center [258, 37] width 501 height 11
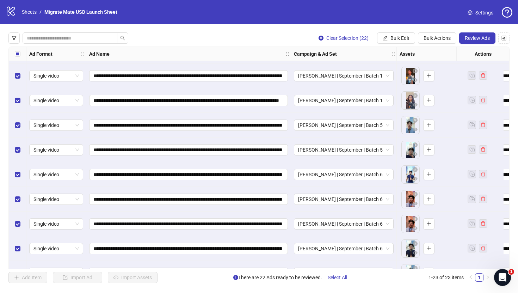
scroll to position [362, 0]
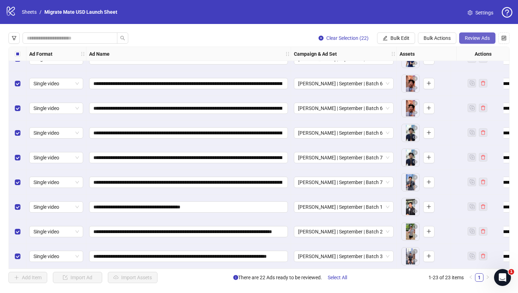
click at [473, 38] on span "Review Ads" at bounding box center [477, 38] width 25 height 6
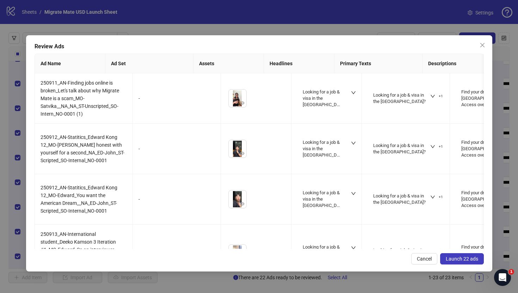
click at [458, 261] on button "Launch 22 ads" at bounding box center [462, 258] width 44 height 11
